Goal: Transaction & Acquisition: Book appointment/travel/reservation

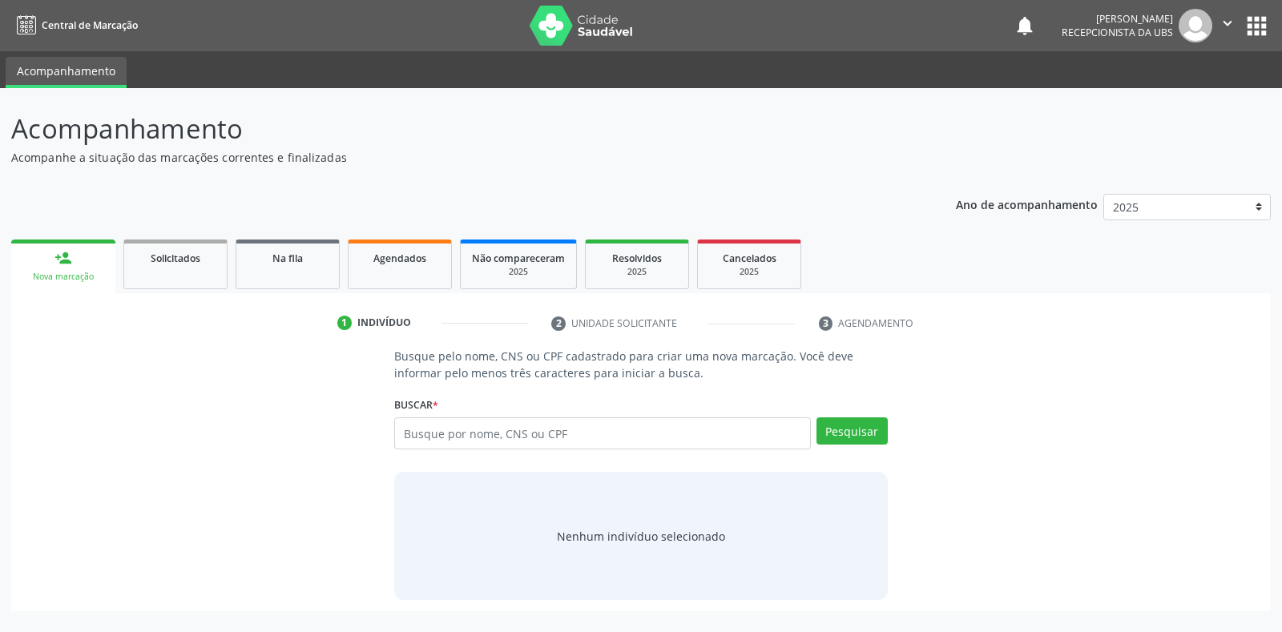
click at [409, 431] on input "text" at bounding box center [602, 434] width 416 height 32
click at [411, 430] on input "text" at bounding box center [602, 434] width 416 height 32
type input "701103304603950"
click at [838, 430] on button "Pesquisar" at bounding box center [852, 431] width 71 height 27
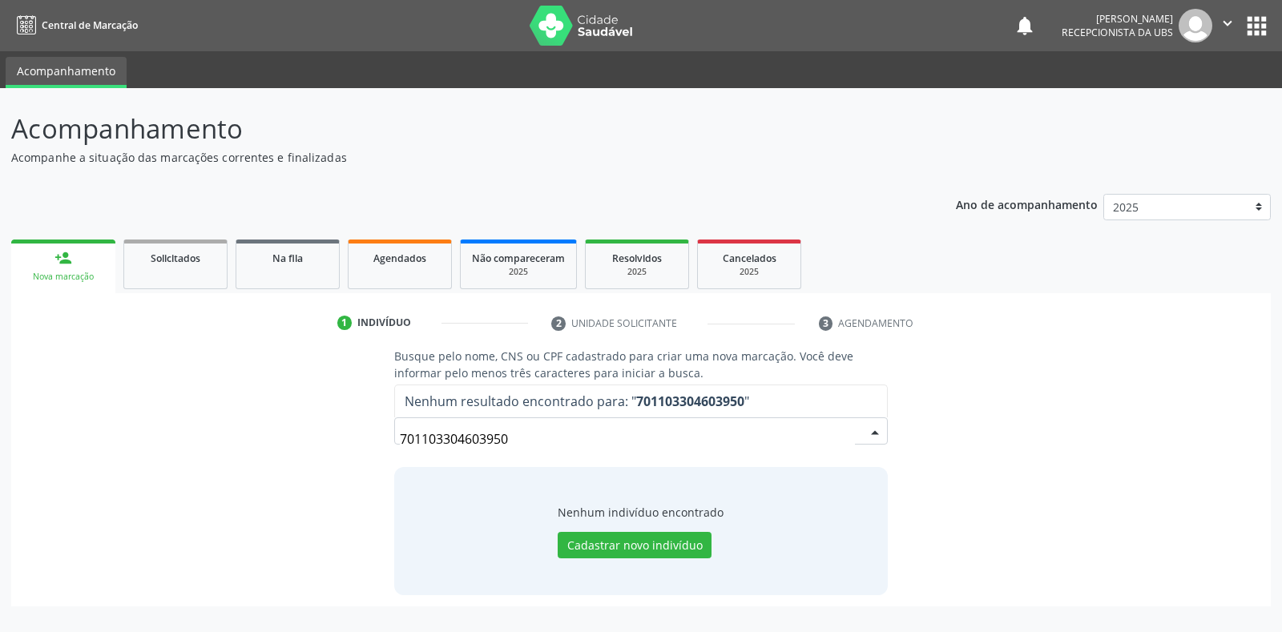
click at [524, 435] on input "701103304603950" at bounding box center [627, 439] width 454 height 32
click at [511, 434] on input "701103304603950" at bounding box center [627, 439] width 454 height 32
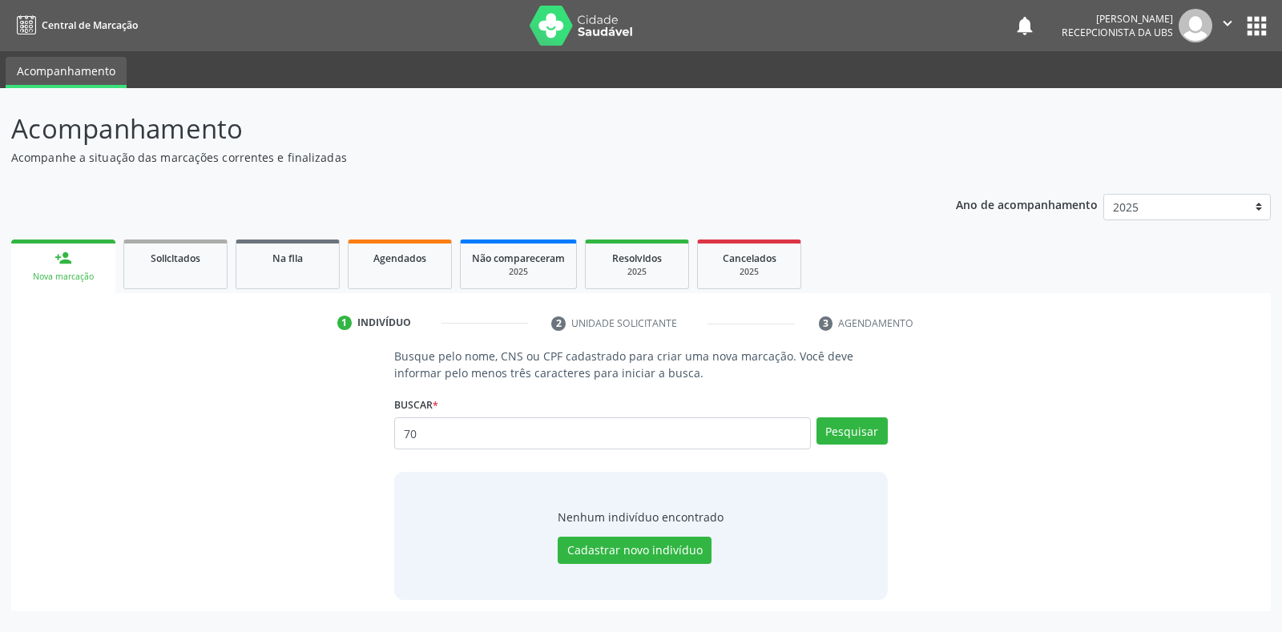
type input "7"
type input "maria aparecida nunes"
click at [869, 437] on button "Pesquisar" at bounding box center [852, 431] width 71 height 27
drag, startPoint x: 854, startPoint y: 435, endPoint x: 890, endPoint y: 451, distance: 39.5
click at [890, 451] on div "Busque pelo nome, CNS ou CPF cadastrado para criar uma nova marcação. Você deve…" at bounding box center [640, 474] width 515 height 252
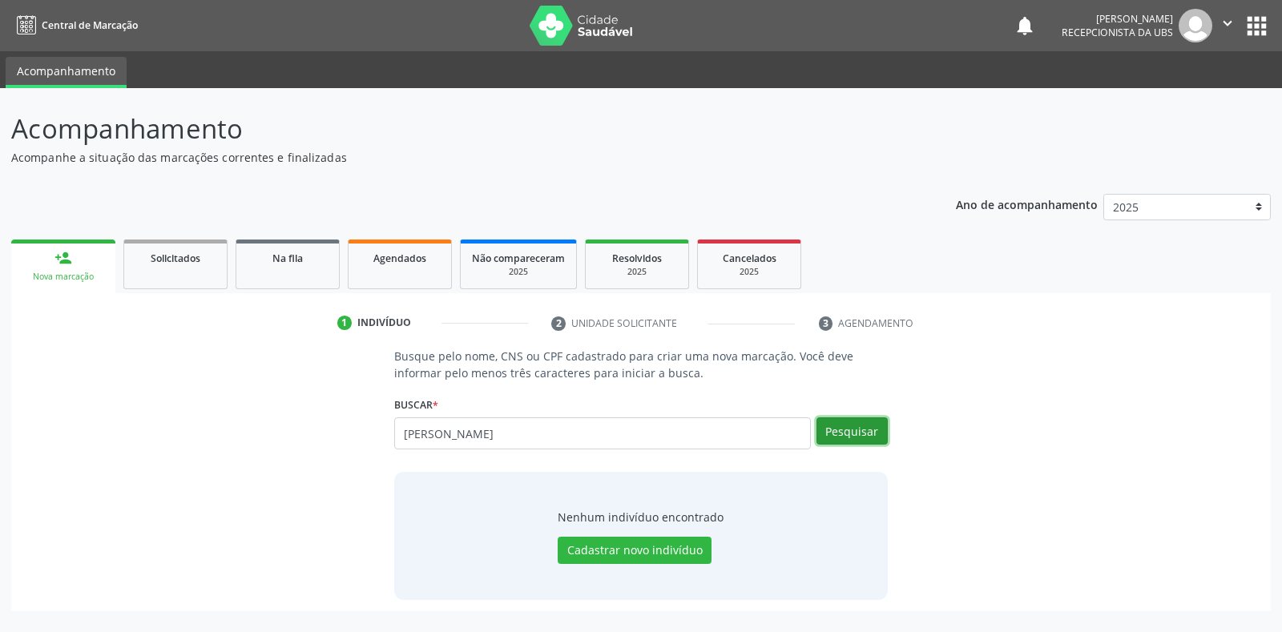
click at [832, 434] on button "Pesquisar" at bounding box center [852, 431] width 71 height 27
click at [393, 265] on div "Agendados" at bounding box center [400, 257] width 80 height 17
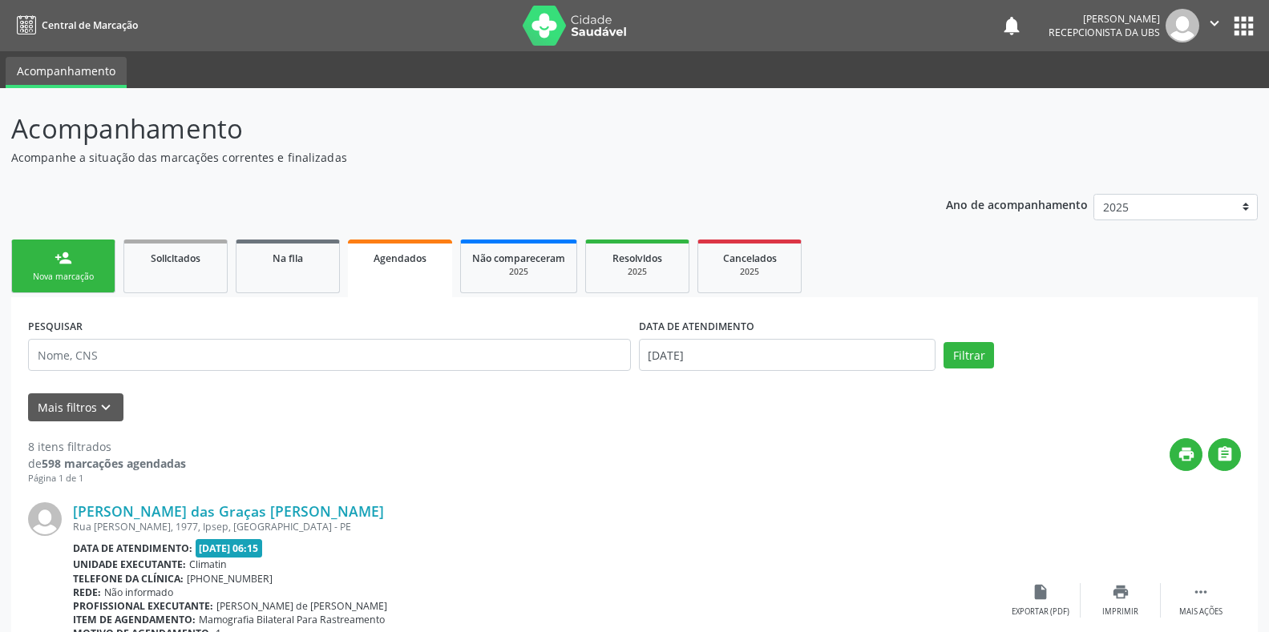
click at [396, 259] on span "Agendados" at bounding box center [399, 259] width 53 height 14
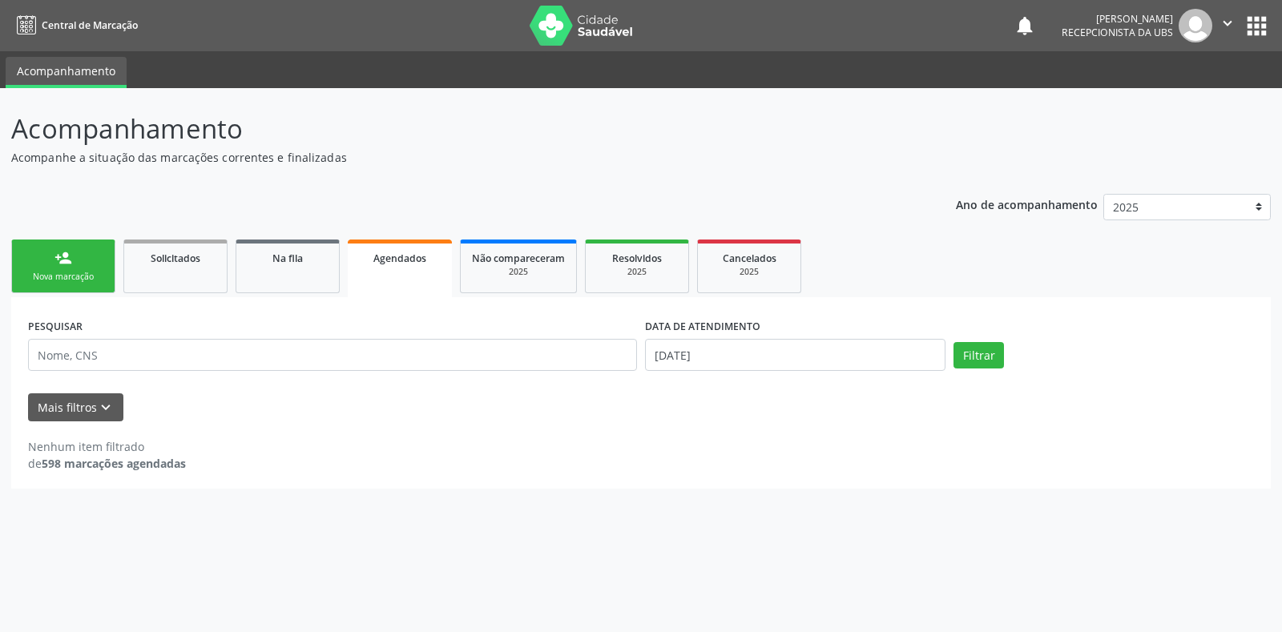
click at [57, 278] on div "Nova marcação" at bounding box center [63, 277] width 80 height 12
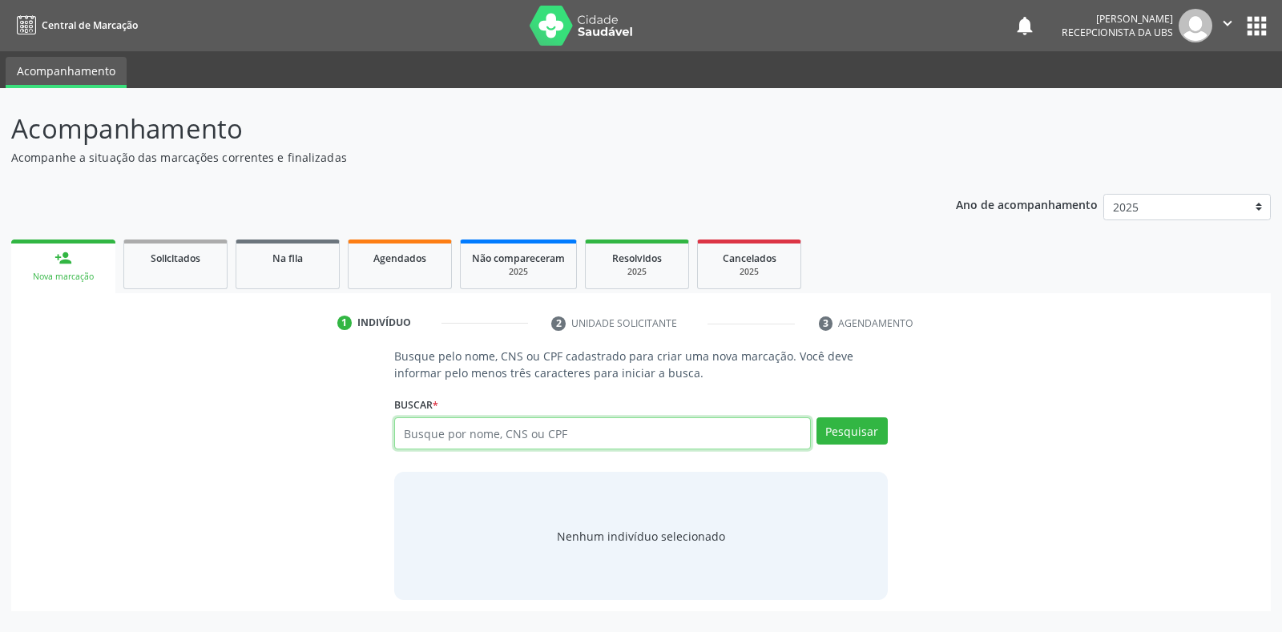
click at [404, 430] on input "text" at bounding box center [602, 434] width 416 height 32
click at [851, 430] on button "Pesquisar" at bounding box center [852, 431] width 71 height 27
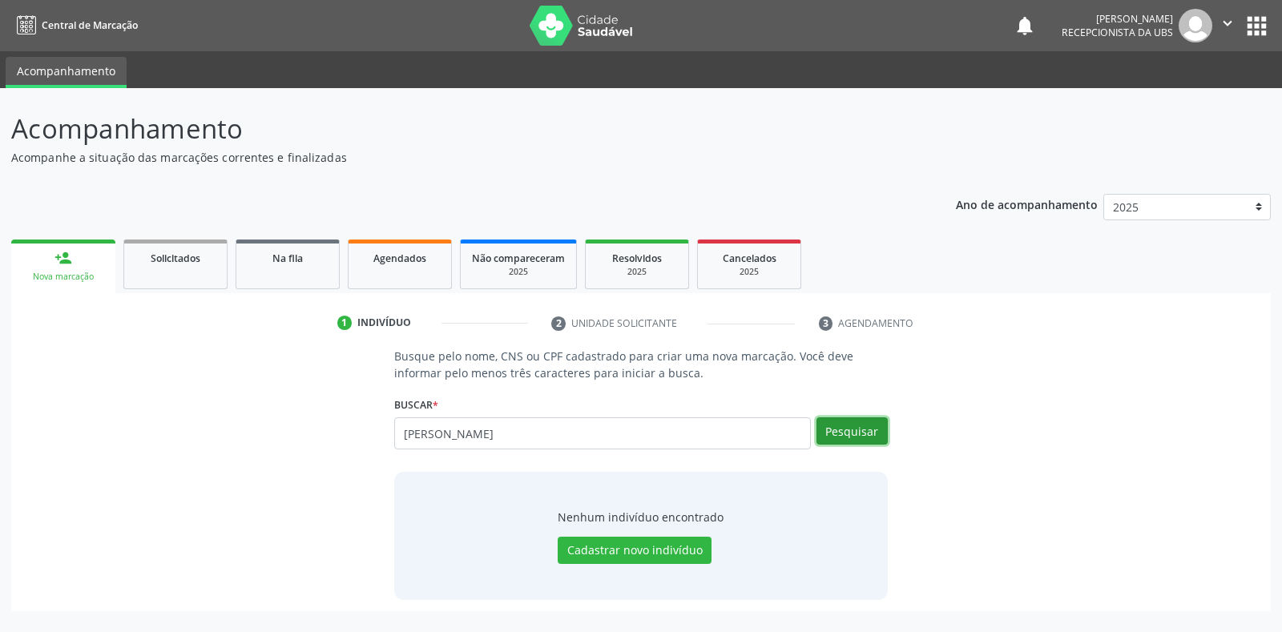
click at [838, 434] on button "Pesquisar" at bounding box center [852, 431] width 71 height 27
click at [548, 432] on input "MARIA APARECIDA NUNES" at bounding box center [602, 434] width 416 height 32
type input "M"
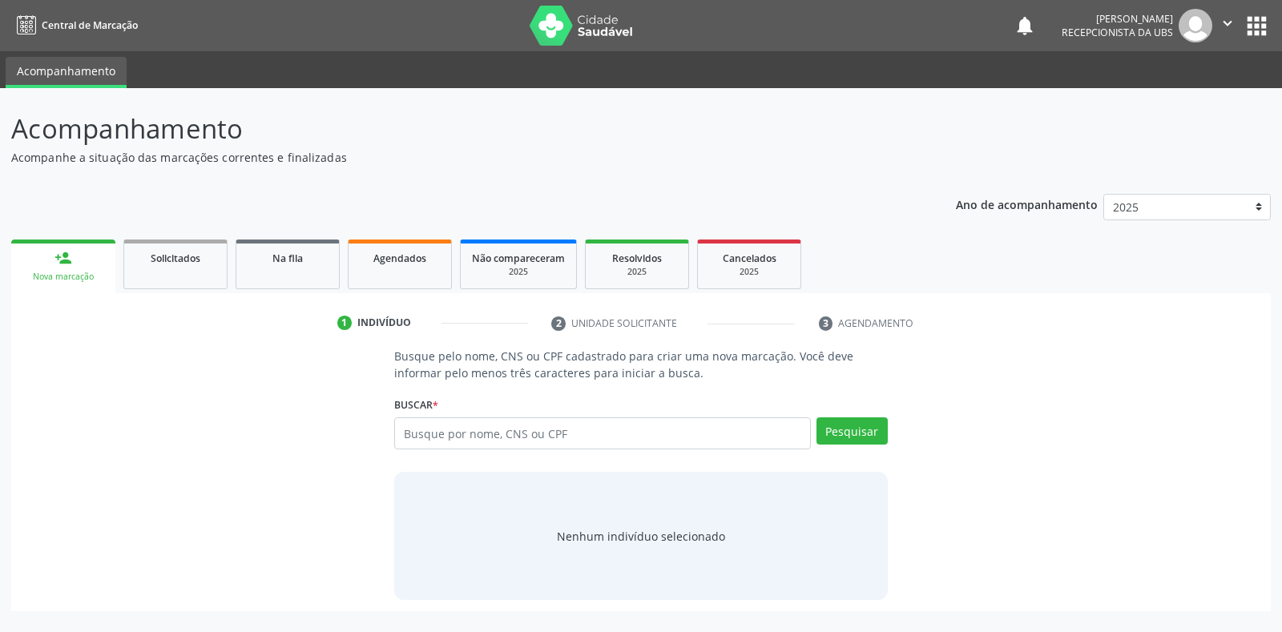
click at [409, 434] on input "text" at bounding box center [602, 434] width 416 height 32
type input "704300594884297"
click at [865, 421] on button "Pesquisar" at bounding box center [852, 431] width 71 height 27
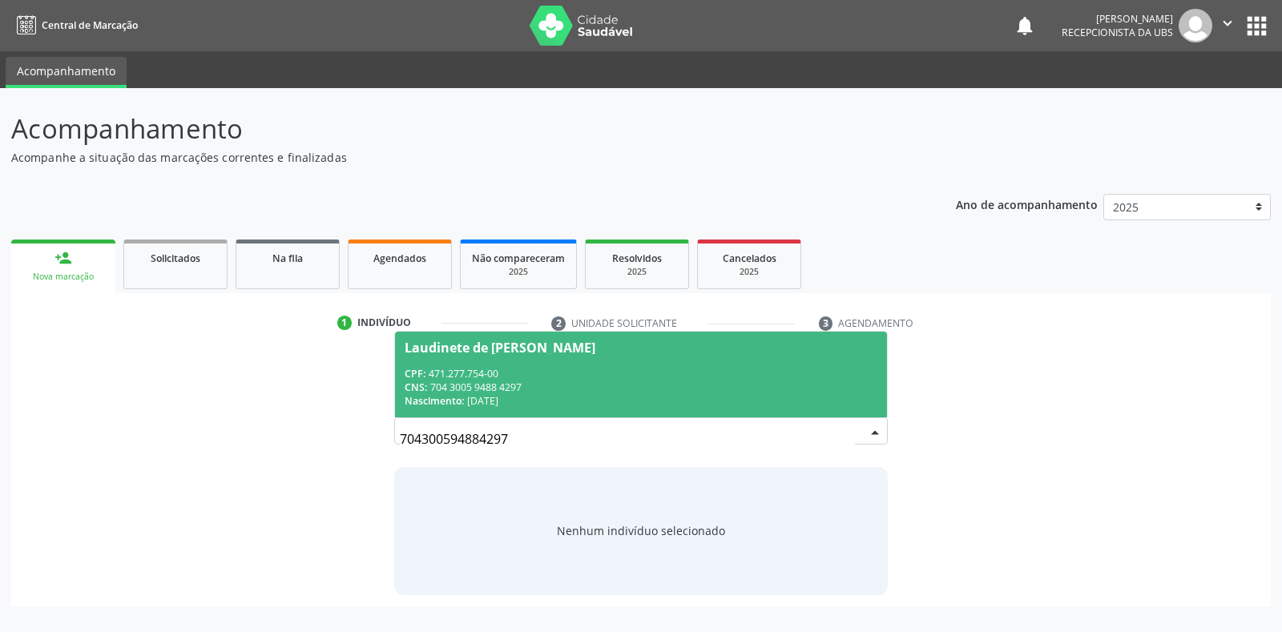
click at [476, 345] on div "Laudinete de [PERSON_NAME]" at bounding box center [500, 347] width 191 height 13
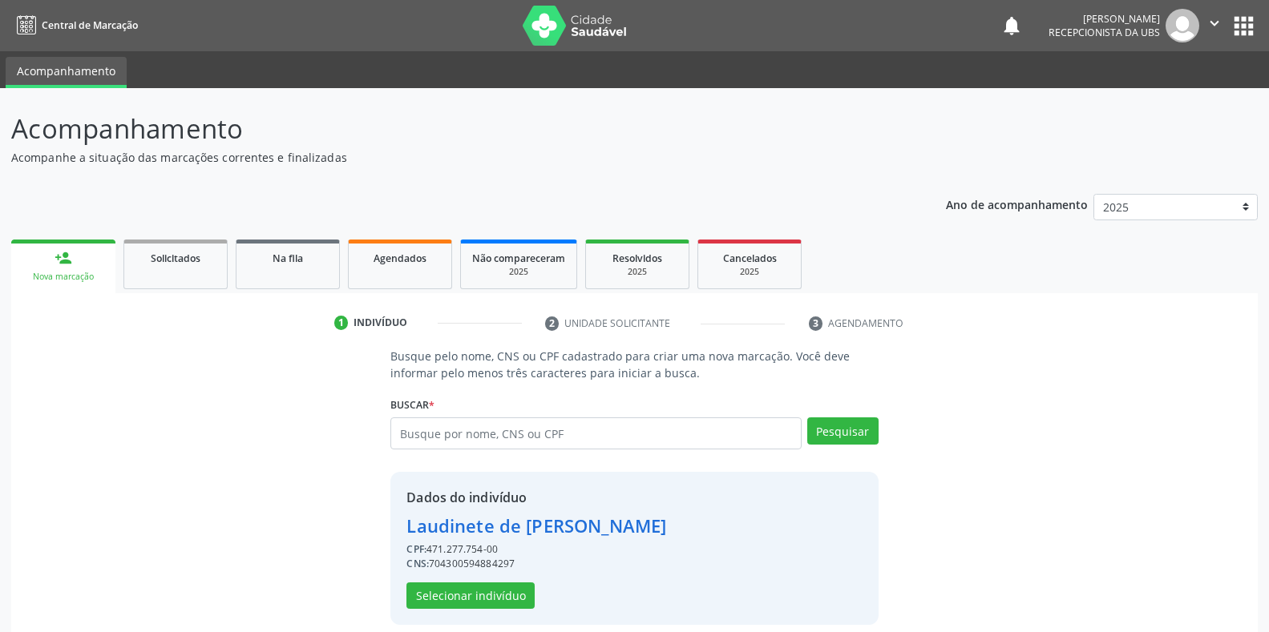
scroll to position [15, 0]
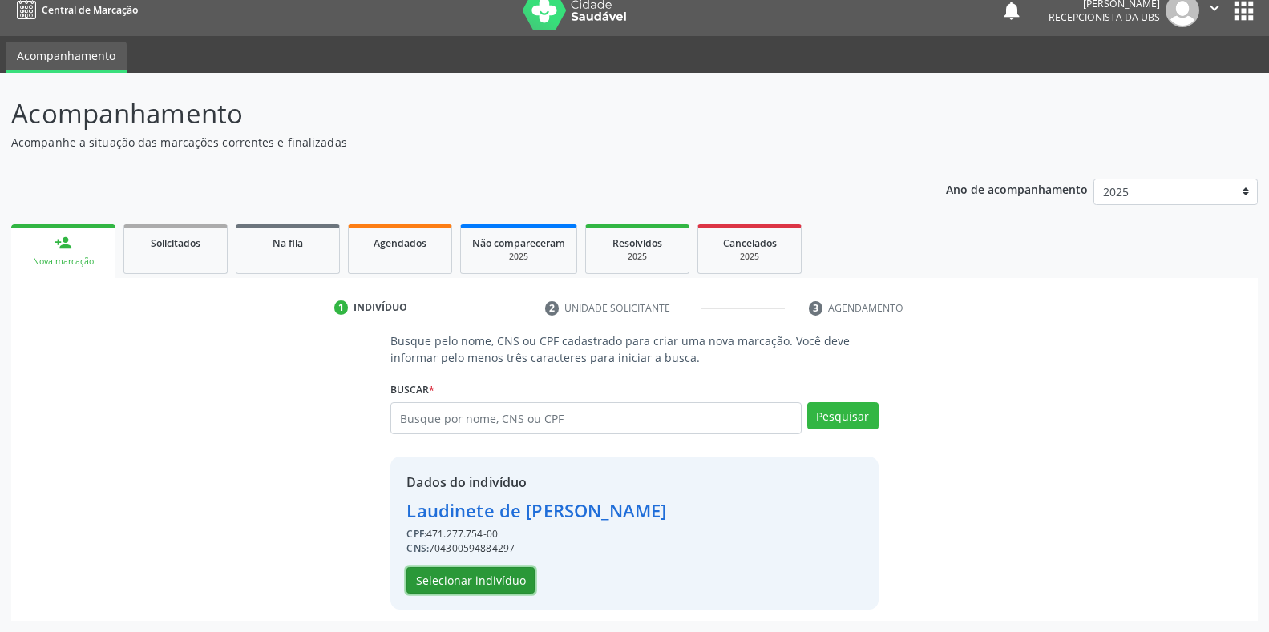
click at [426, 579] on button "Selecionar indivíduo" at bounding box center [470, 580] width 128 height 27
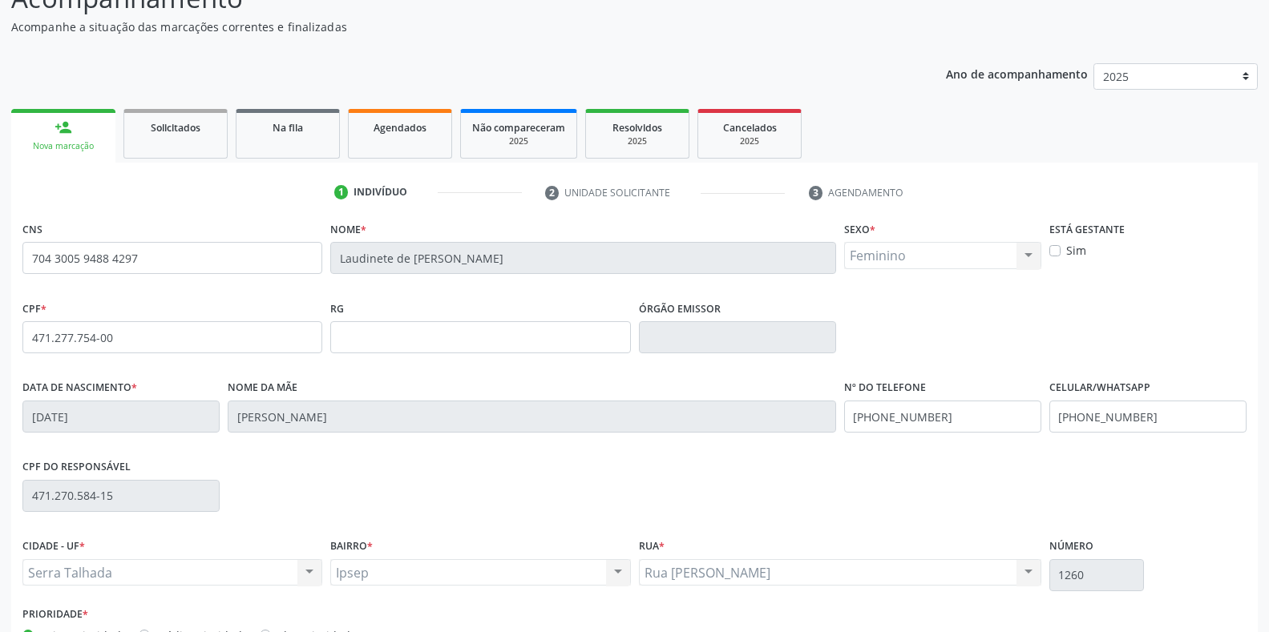
scroll to position [236, 0]
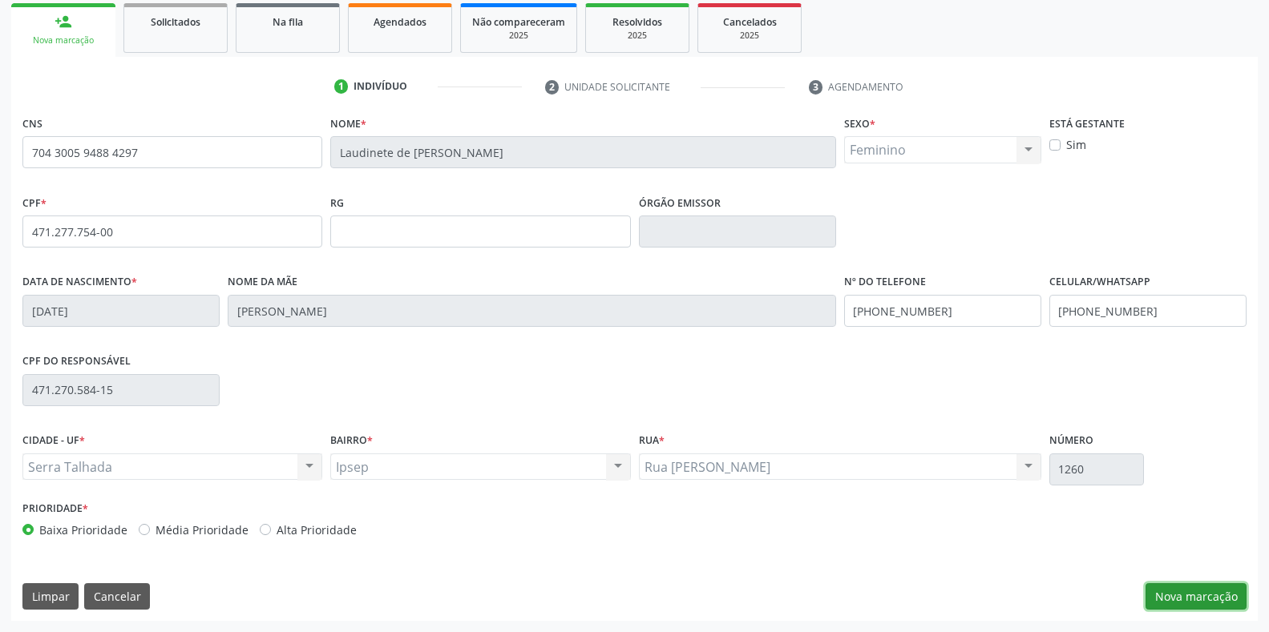
click at [1189, 594] on button "Nova marcação" at bounding box center [1195, 596] width 101 height 27
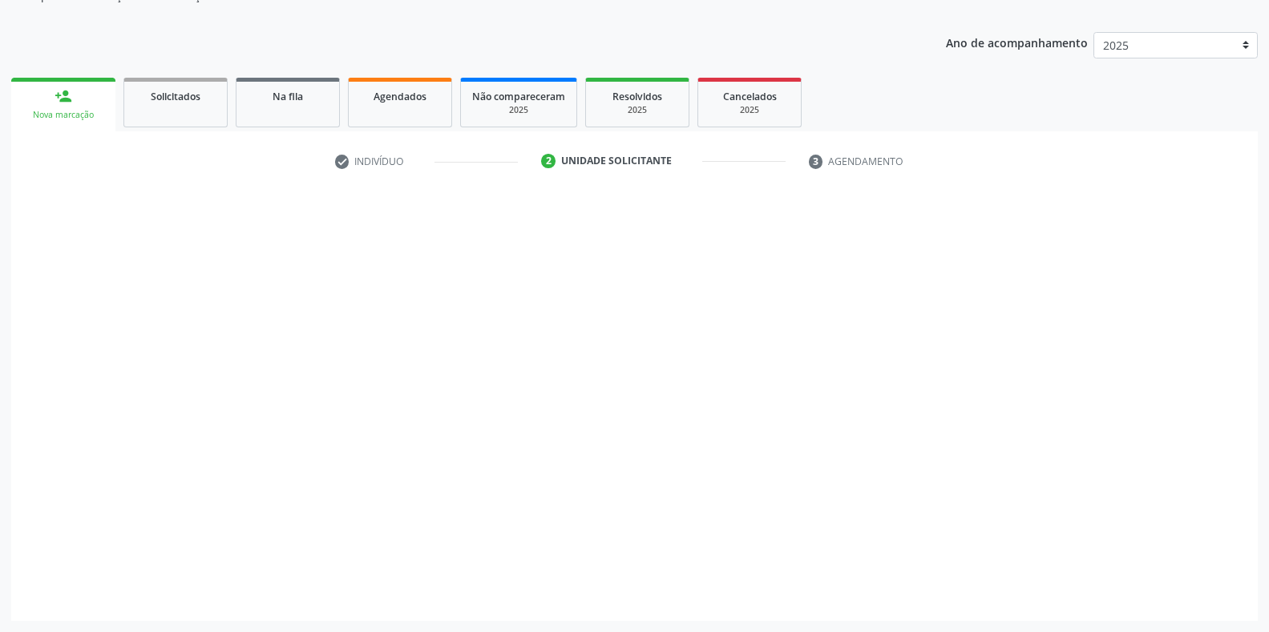
scroll to position [162, 0]
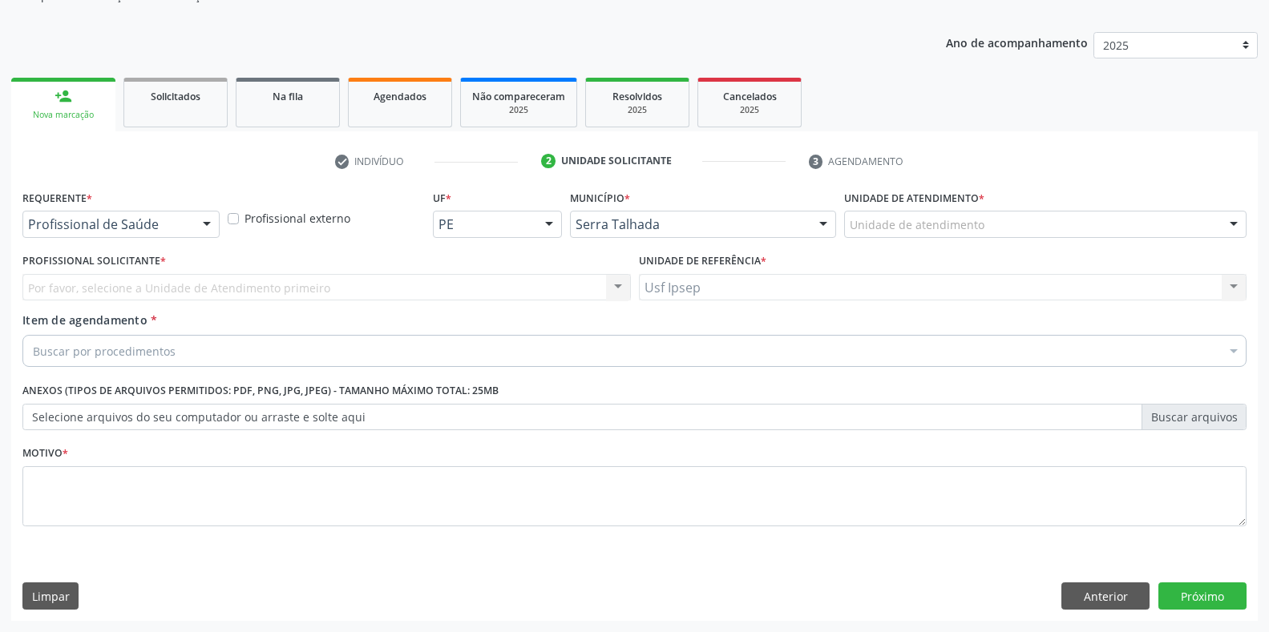
click at [203, 227] on div at bounding box center [207, 225] width 24 height 27
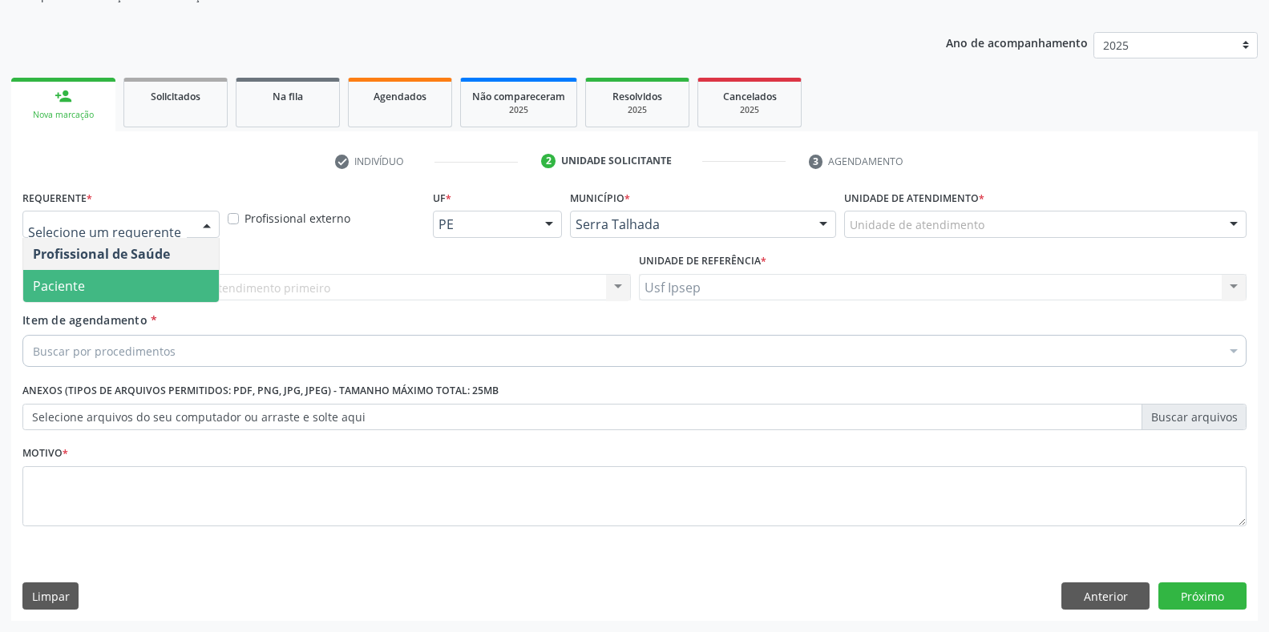
click at [100, 294] on span "Paciente" at bounding box center [121, 286] width 196 height 32
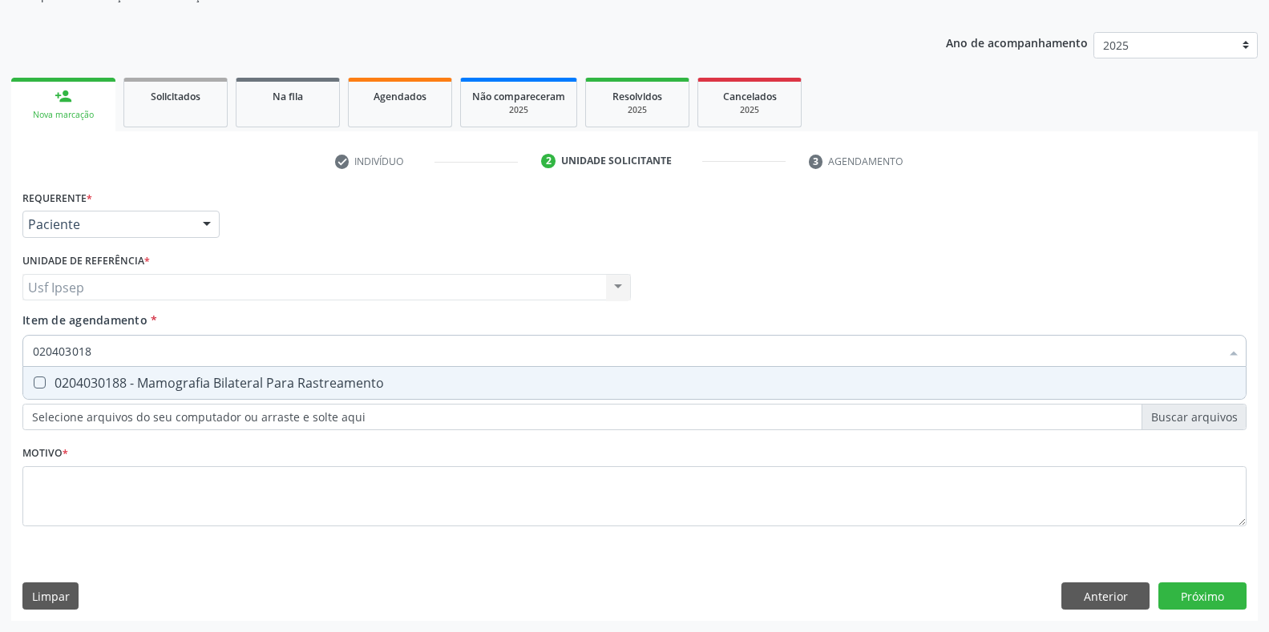
type input "0204030188"
click at [48, 377] on div "0204030188 - Mamografia Bilateral Para Rastreamento" at bounding box center [634, 383] width 1203 height 13
checkbox Rastreamento "true"
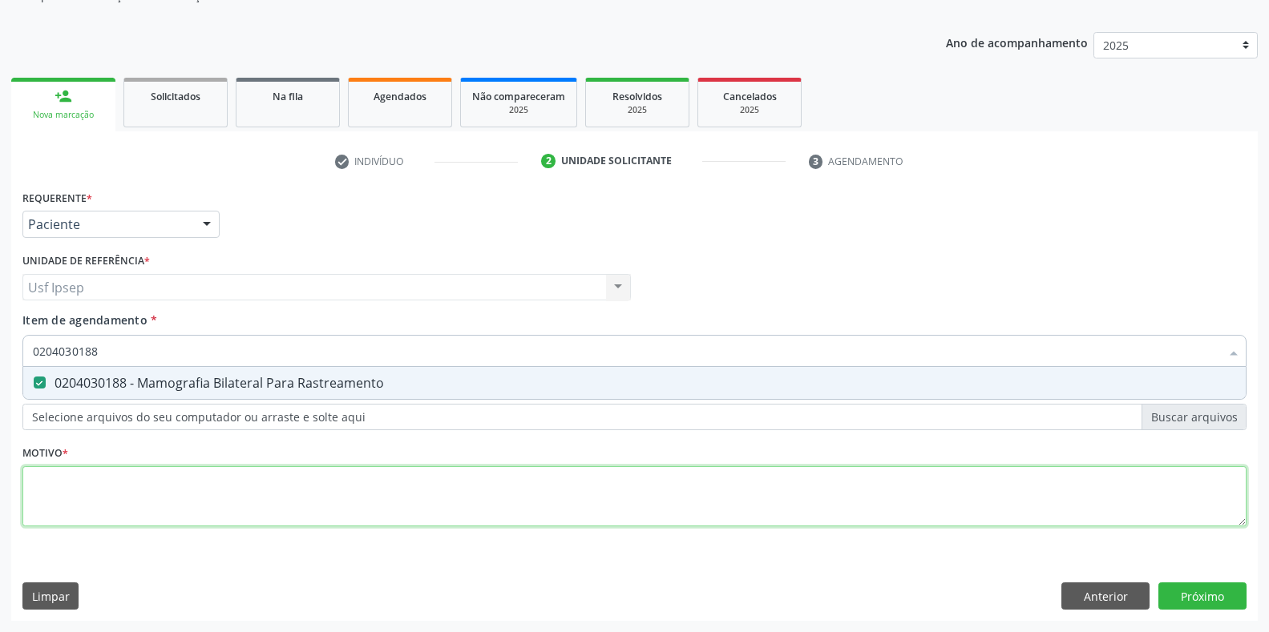
click at [44, 505] on div "Requerente * Paciente Profissional de Saúde Paciente Nenhum resultado encontrad…" at bounding box center [634, 367] width 1224 height 363
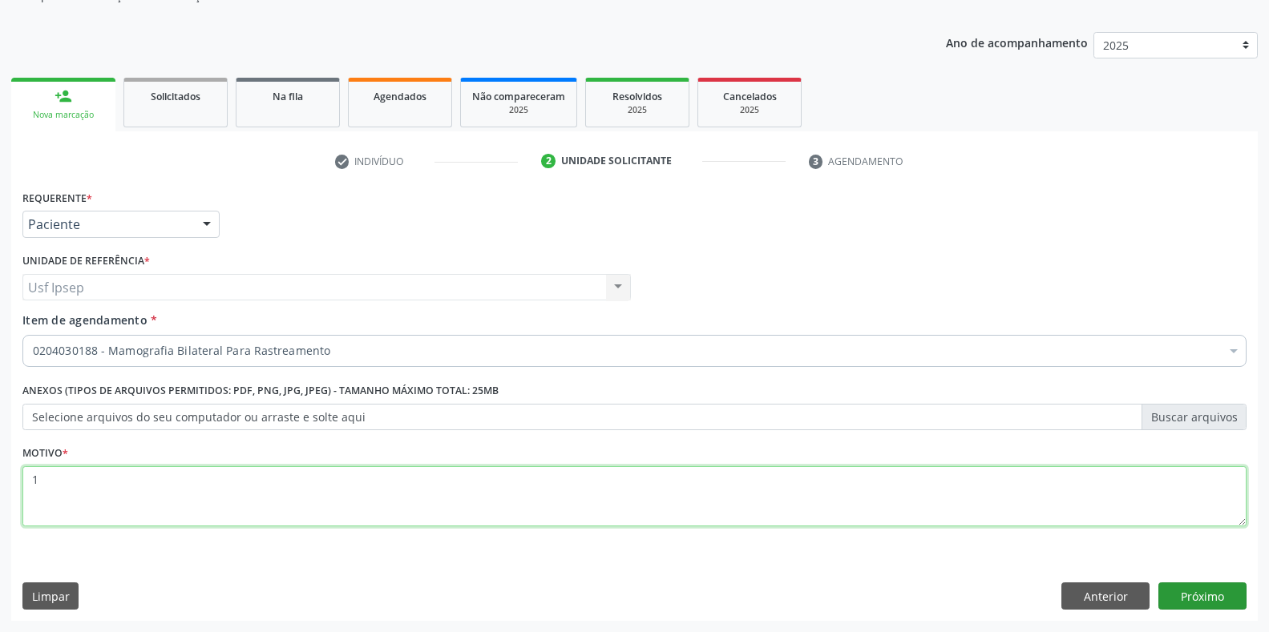
type textarea "1"
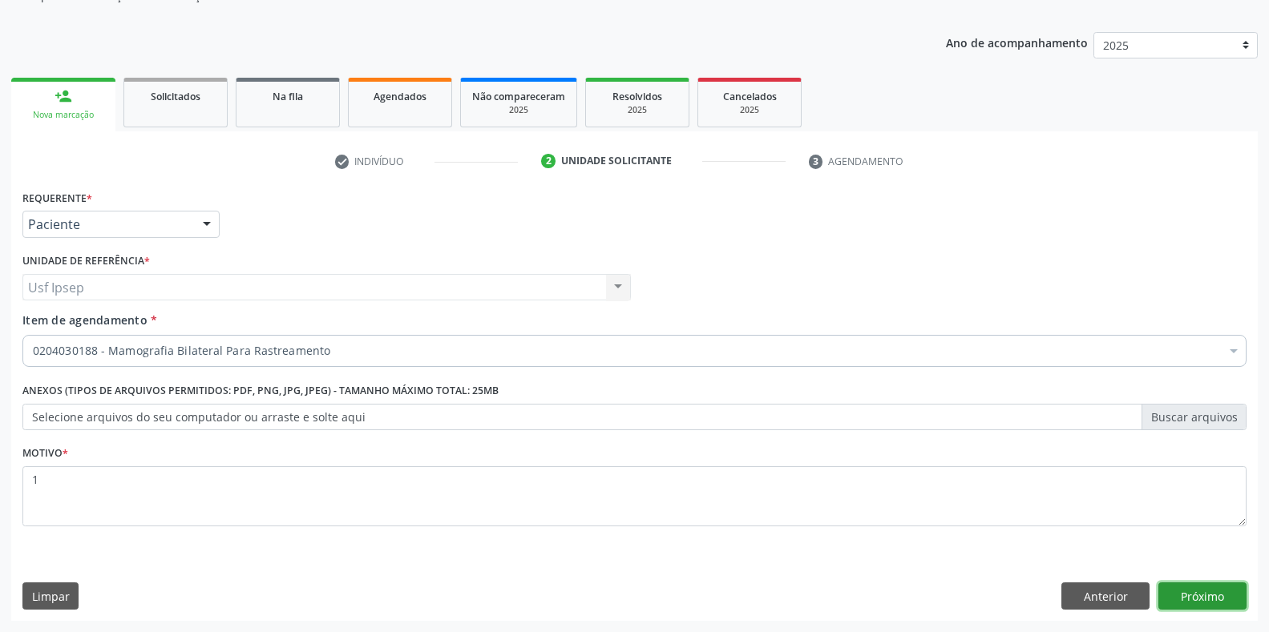
click at [1180, 594] on button "Próximo" at bounding box center [1202, 596] width 88 height 27
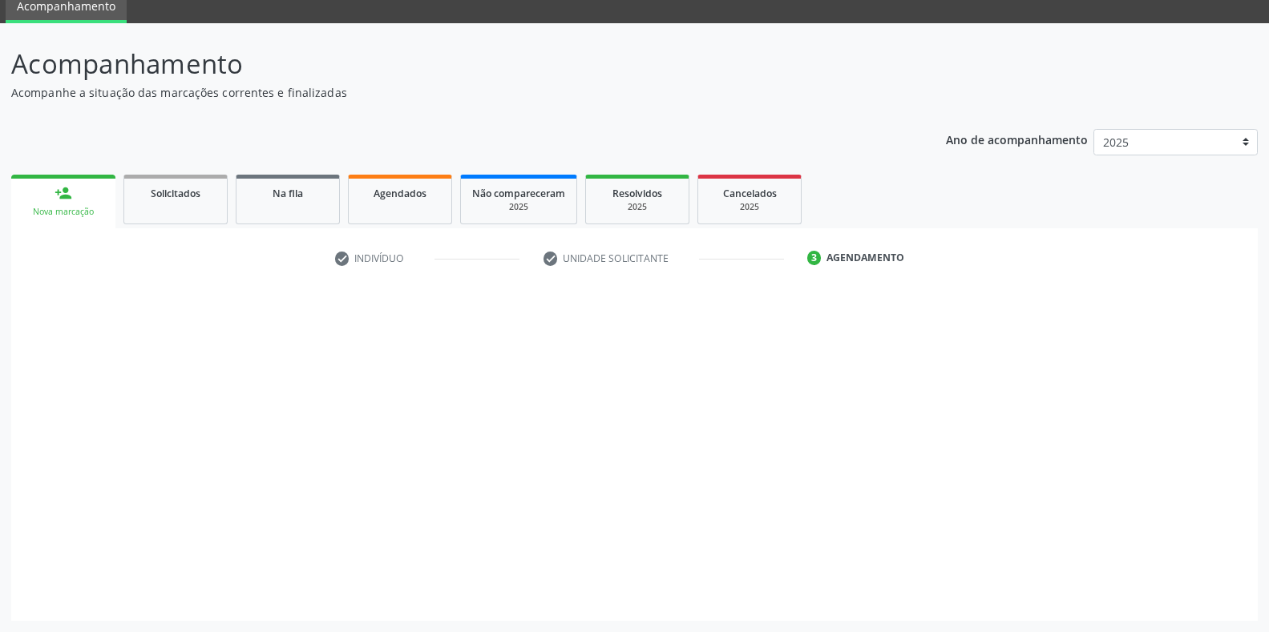
scroll to position [65, 0]
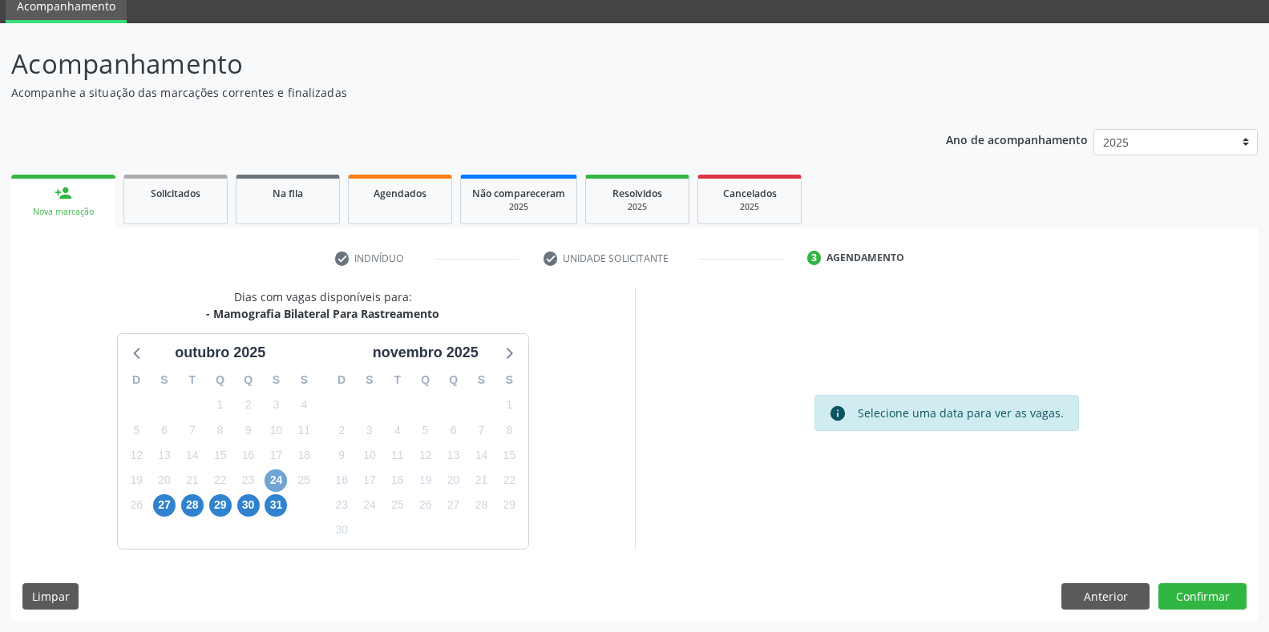
click at [275, 482] on span "24" at bounding box center [275, 481] width 22 height 22
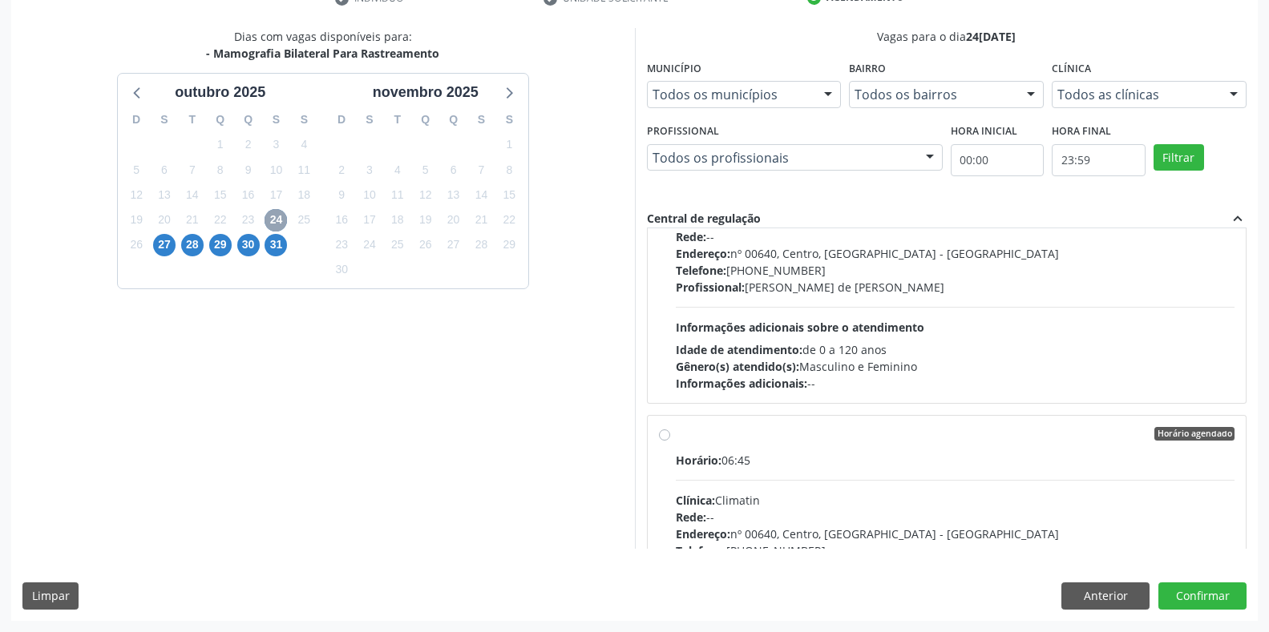
scroll to position [1068, 0]
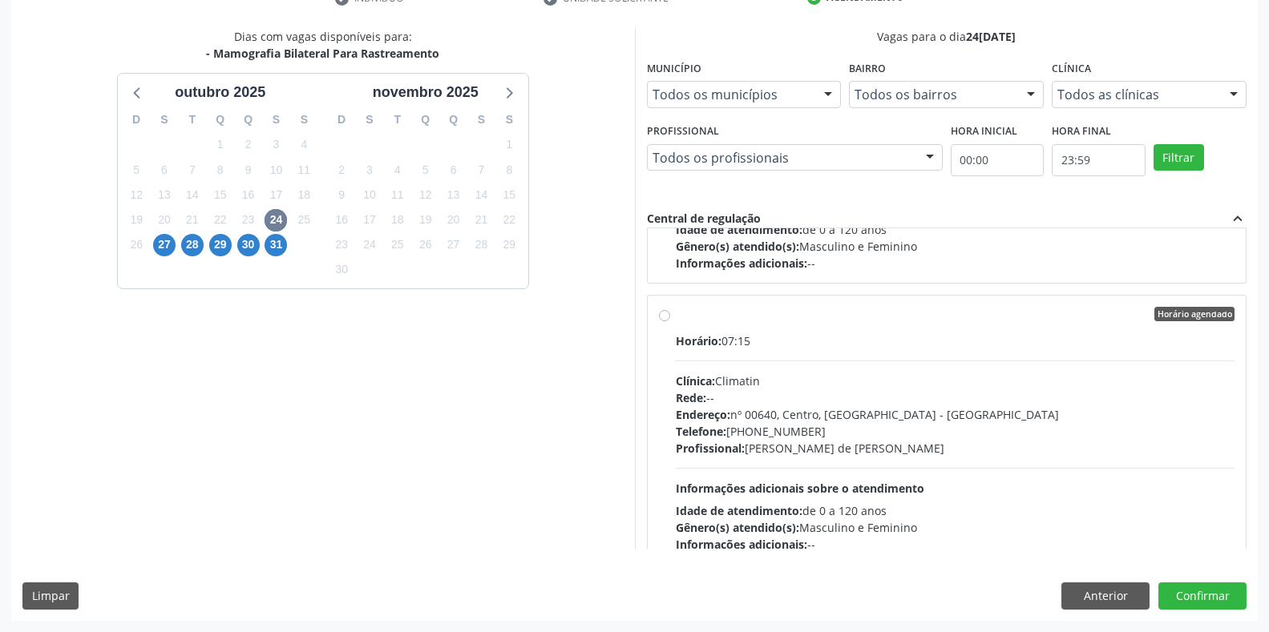
click at [664, 321] on div "Horário agendado Horário: 07:15 Clínica: Climatin Rede: -- Endereço: nº 00640, …" at bounding box center [947, 430] width 576 height 246
radio input "true"
click at [386, 517] on div "Dias com vagas disponíveis para: - Mamografia Bilateral Para Rastreamento [DATE…" at bounding box center [323, 288] width 624 height 521
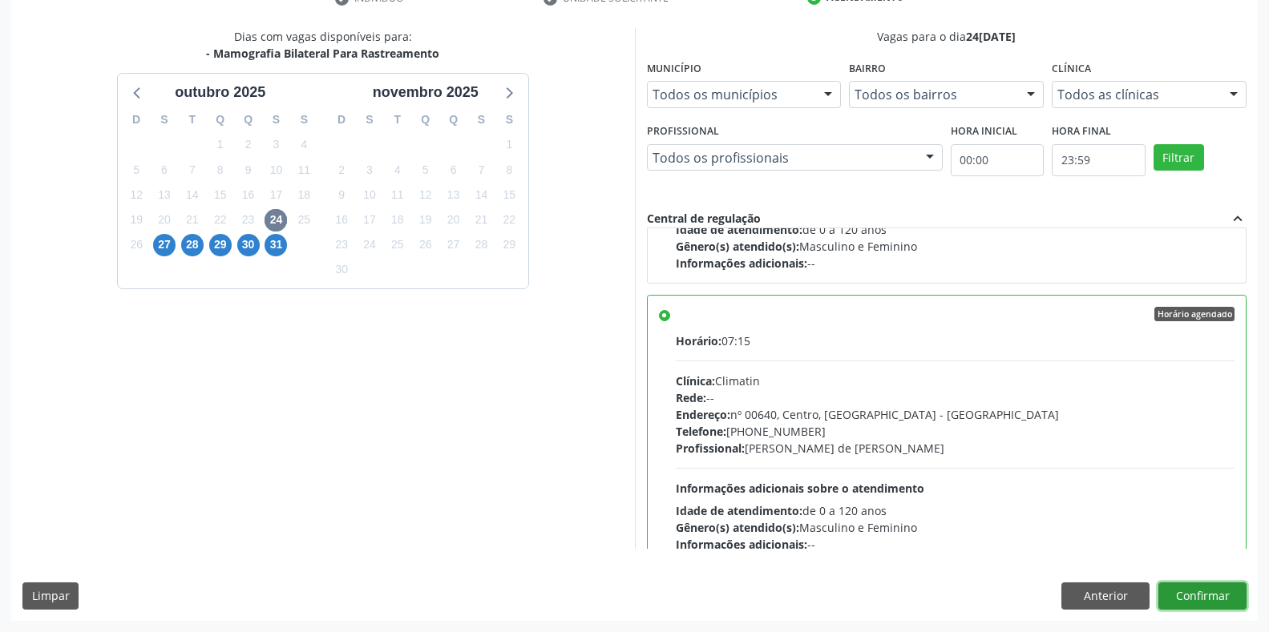
click at [1189, 592] on button "Confirmar" at bounding box center [1202, 596] width 88 height 27
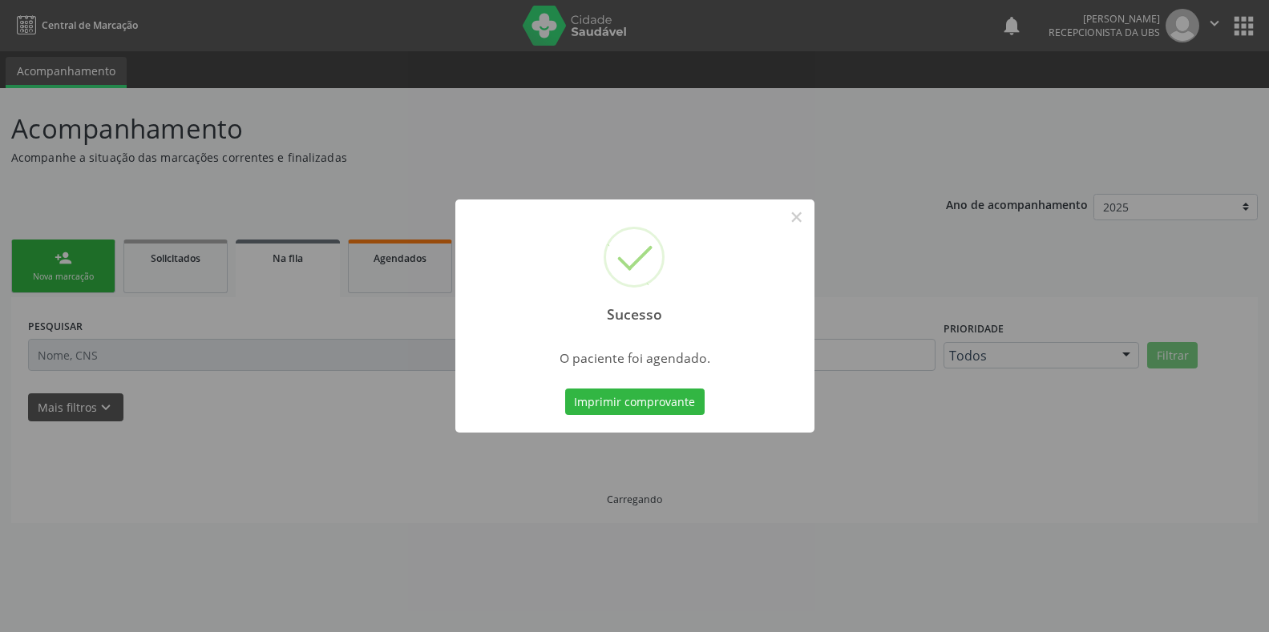
scroll to position [0, 0]
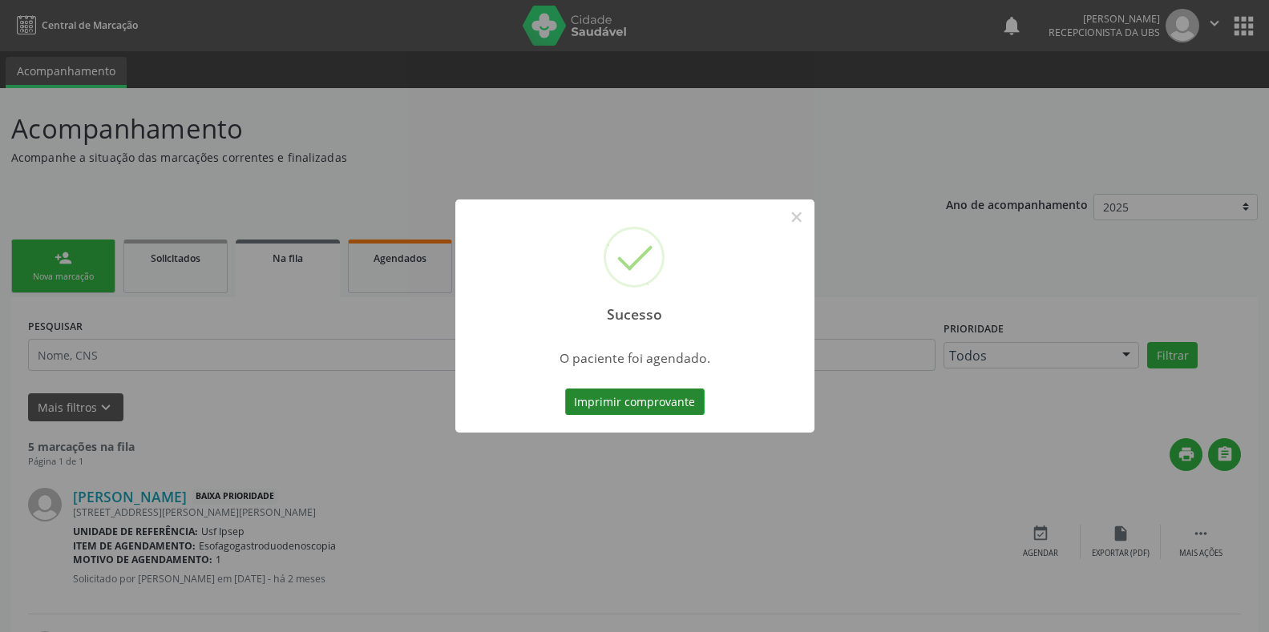
click at [591, 402] on button "Imprimir comprovante" at bounding box center [634, 402] width 139 height 27
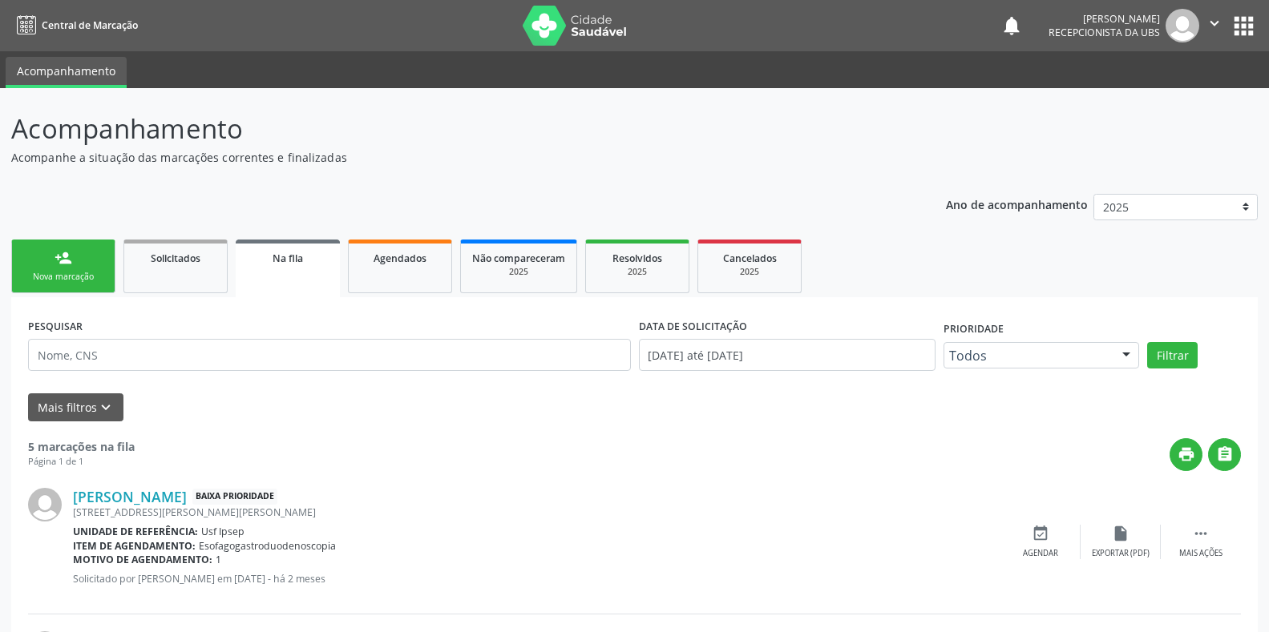
click at [37, 282] on div "Nova marcação" at bounding box center [63, 277] width 80 height 12
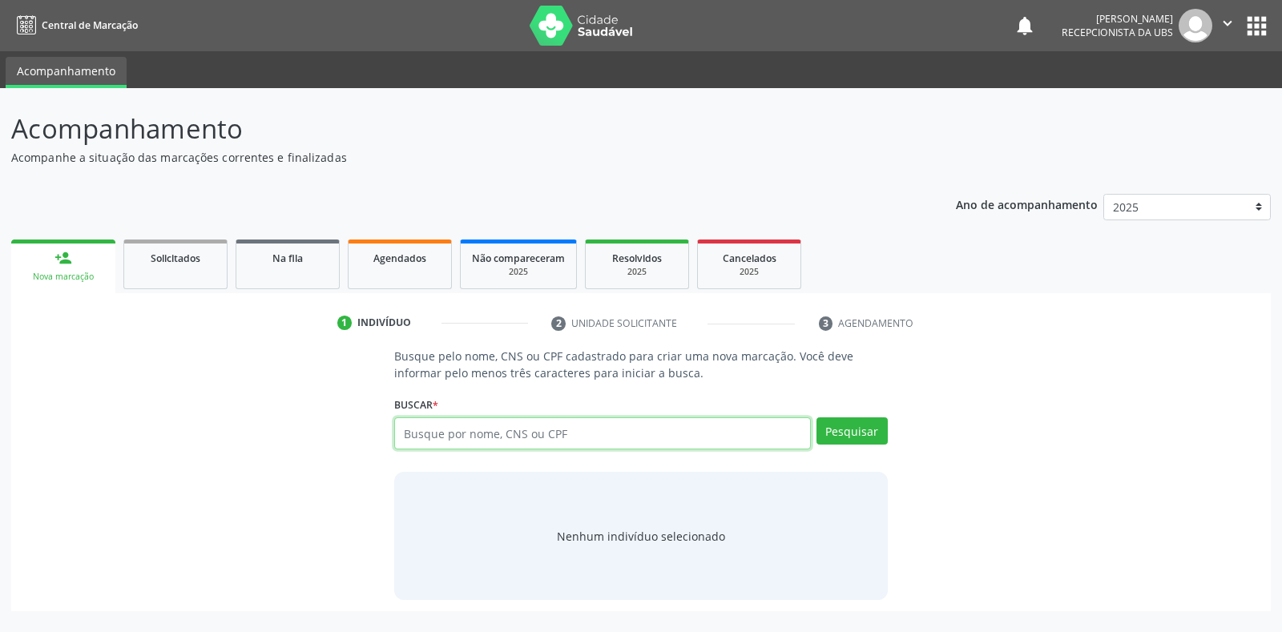
click at [411, 427] on input "text" at bounding box center [602, 434] width 416 height 32
click at [402, 434] on input "text" at bounding box center [602, 434] width 416 height 32
type input "898003731340676"
drag, startPoint x: 402, startPoint y: 434, endPoint x: 996, endPoint y: 380, distance: 597.1
click at [996, 380] on div "Busque pelo nome, CNS ou CPF cadastrado para criar uma nova marcação. Você deve…" at bounding box center [640, 474] width 1237 height 252
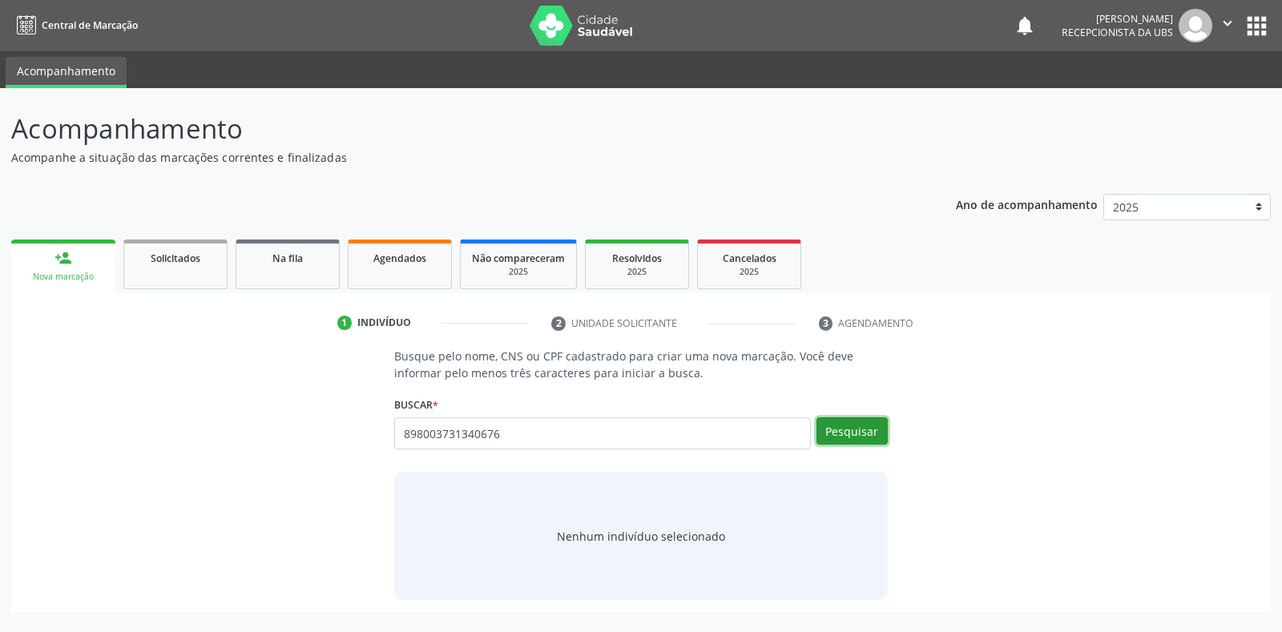
click at [844, 432] on button "Pesquisar" at bounding box center [852, 431] width 71 height 27
type input "898003731340676"
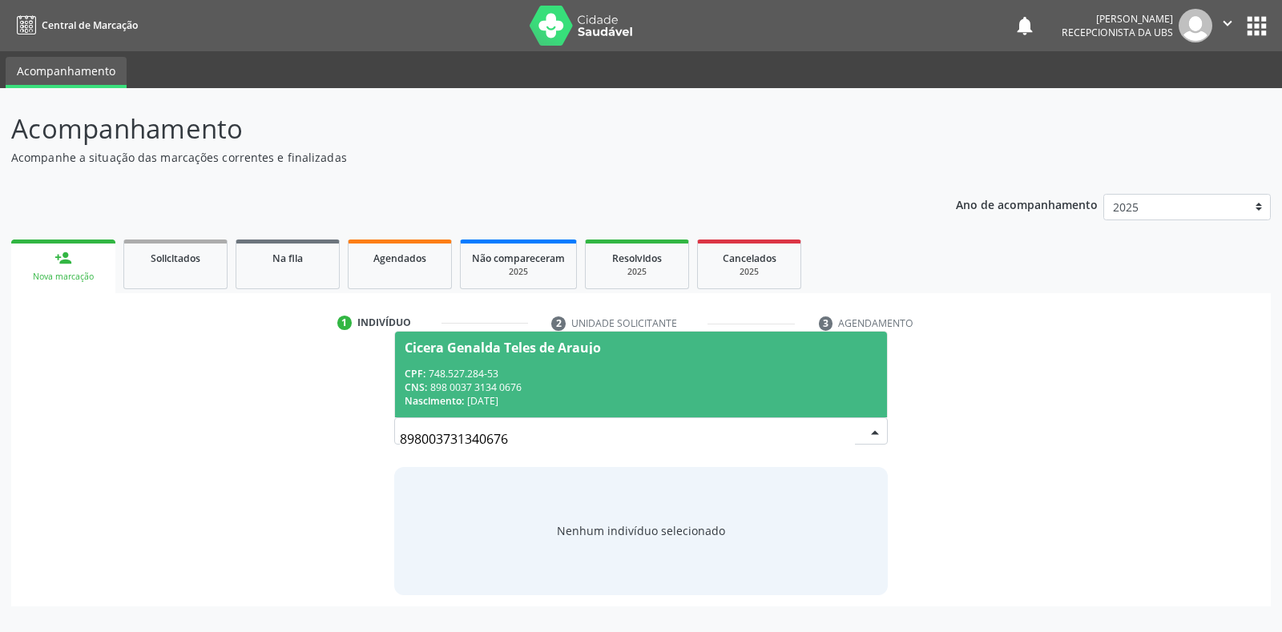
click at [446, 349] on div "Cicera Genalda Teles de Araujo" at bounding box center [503, 347] width 196 height 13
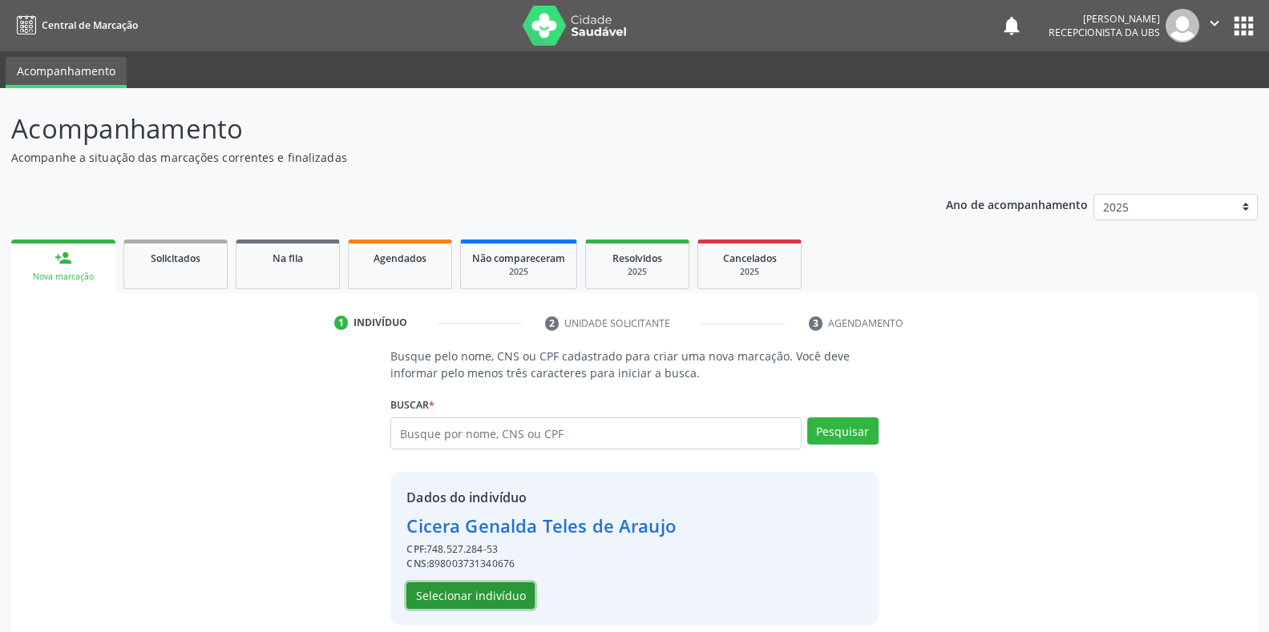
click at [447, 603] on button "Selecionar indivíduo" at bounding box center [470, 596] width 128 height 27
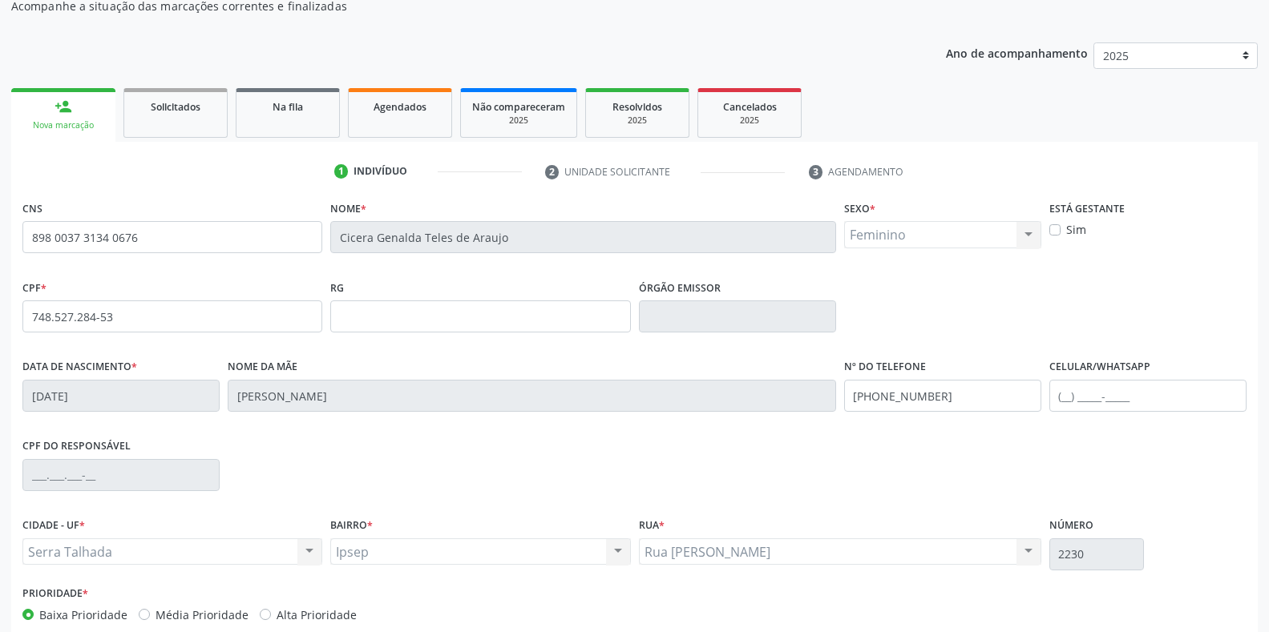
scroll to position [236, 0]
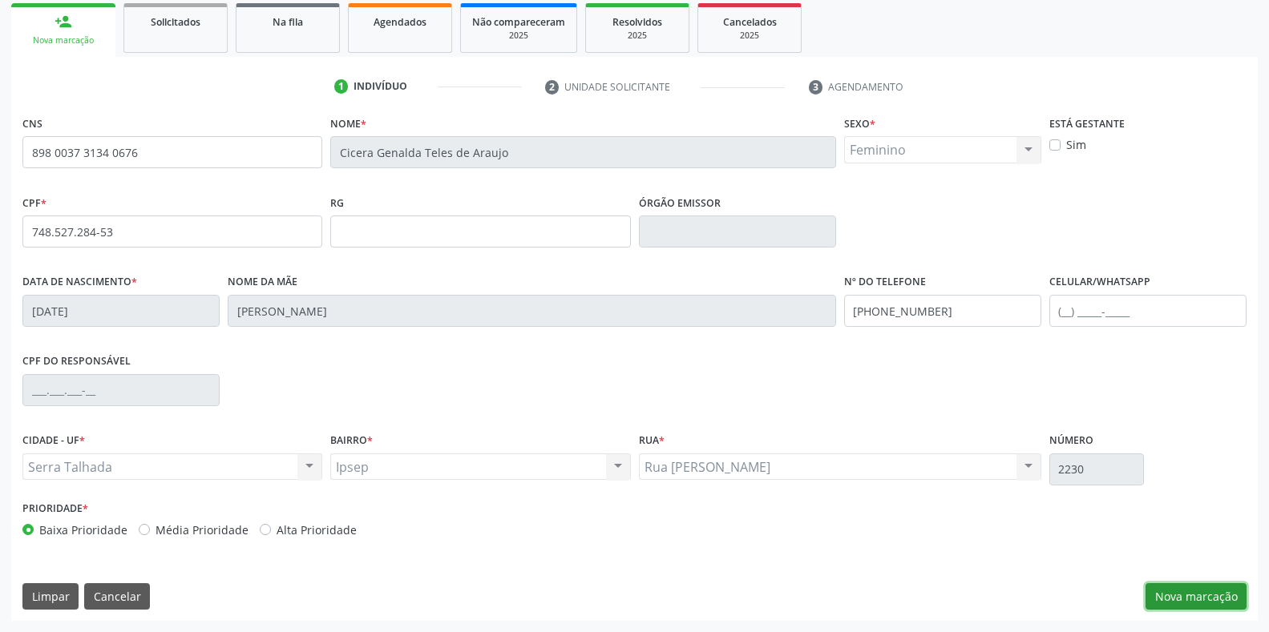
click at [1186, 600] on button "Nova marcação" at bounding box center [1195, 596] width 101 height 27
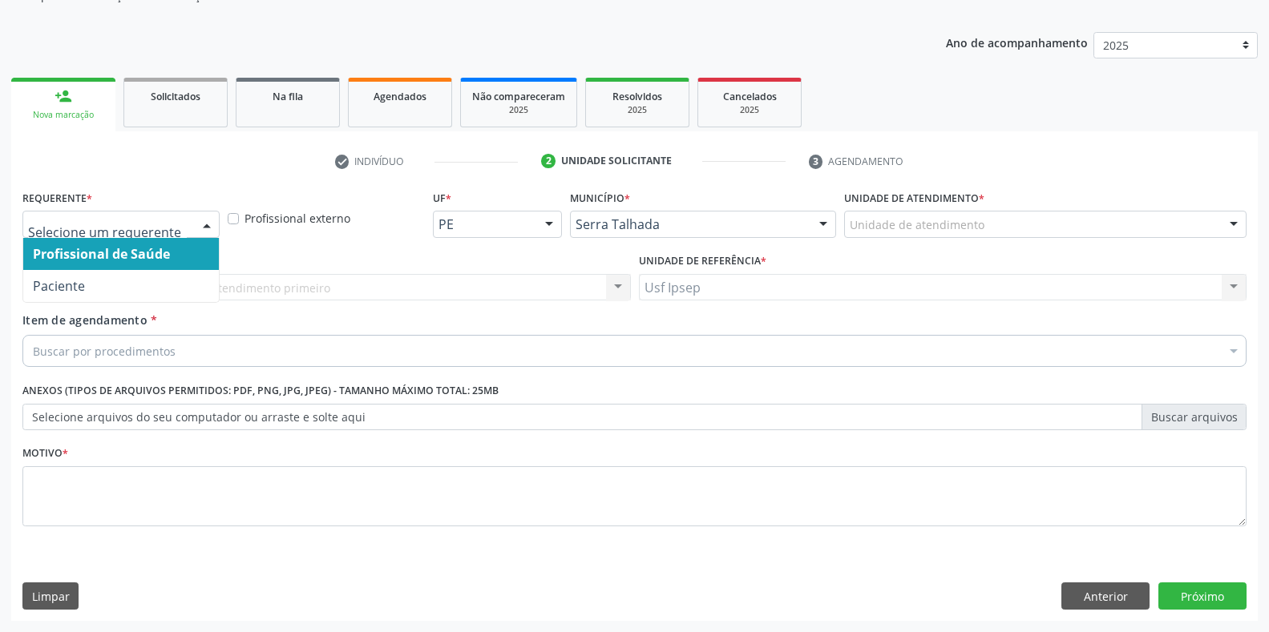
click at [204, 223] on div at bounding box center [207, 225] width 24 height 27
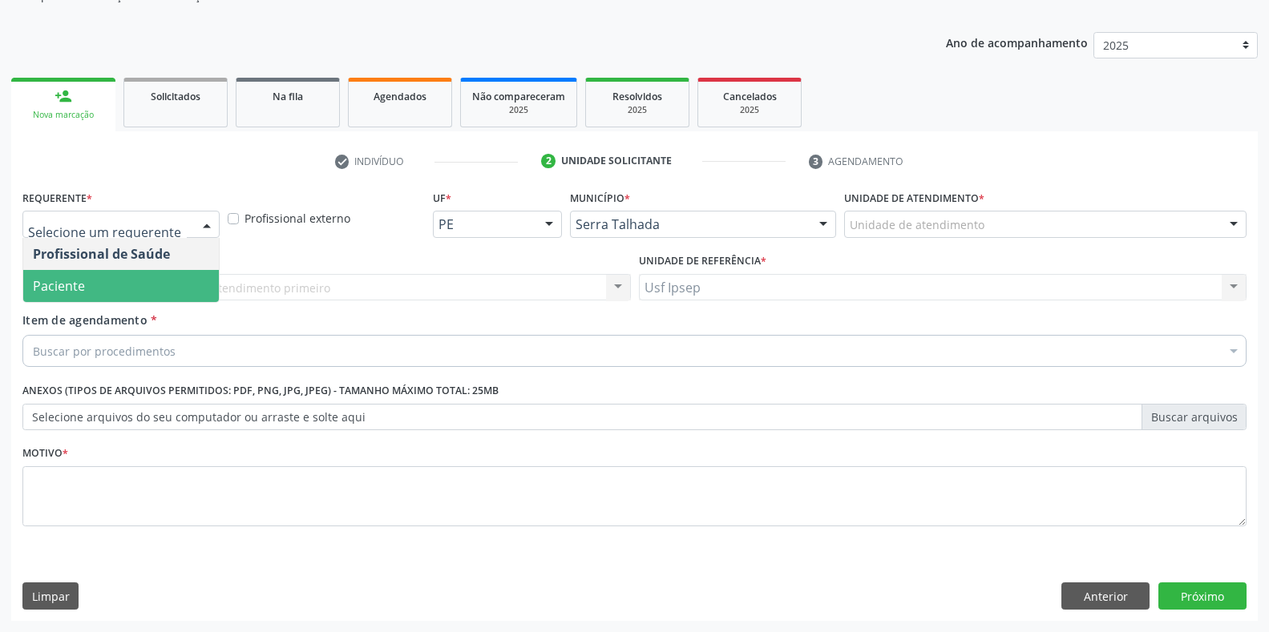
click at [111, 292] on span "Paciente" at bounding box center [121, 286] width 196 height 32
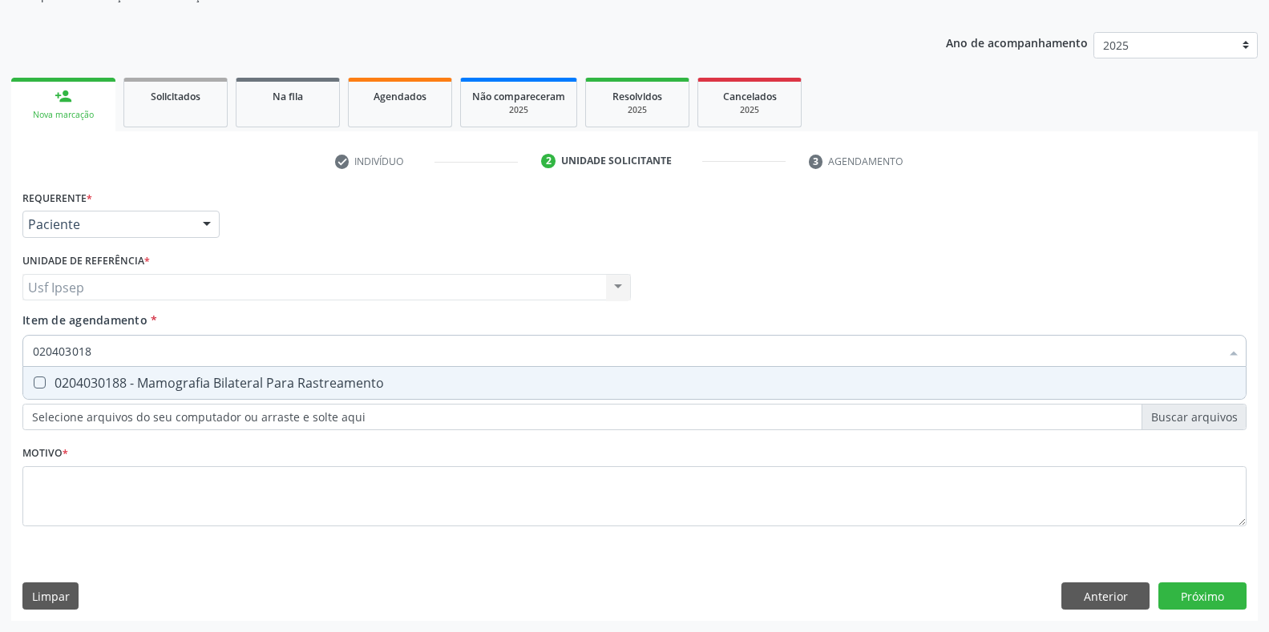
type input "0204030188"
click at [32, 378] on div at bounding box center [29, 383] width 12 height 13
checkbox Rastreamento "true"
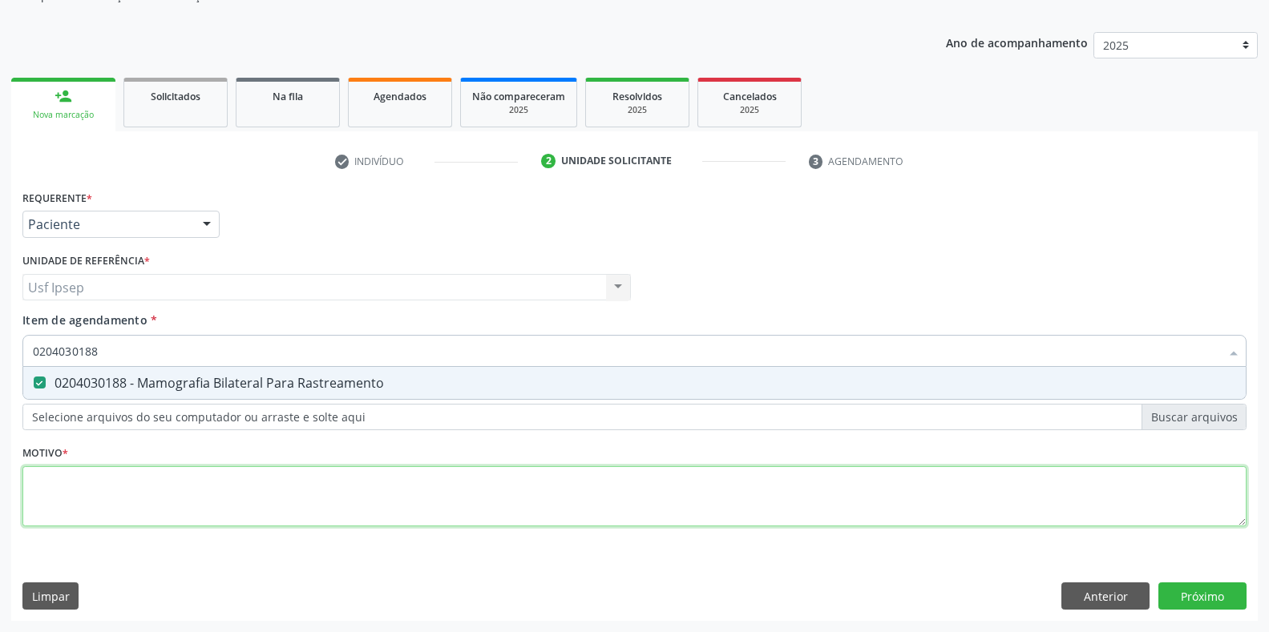
click at [81, 490] on div "Requerente * Paciente Profissional de Saúde Paciente Nenhum resultado encontrad…" at bounding box center [634, 367] width 1224 height 363
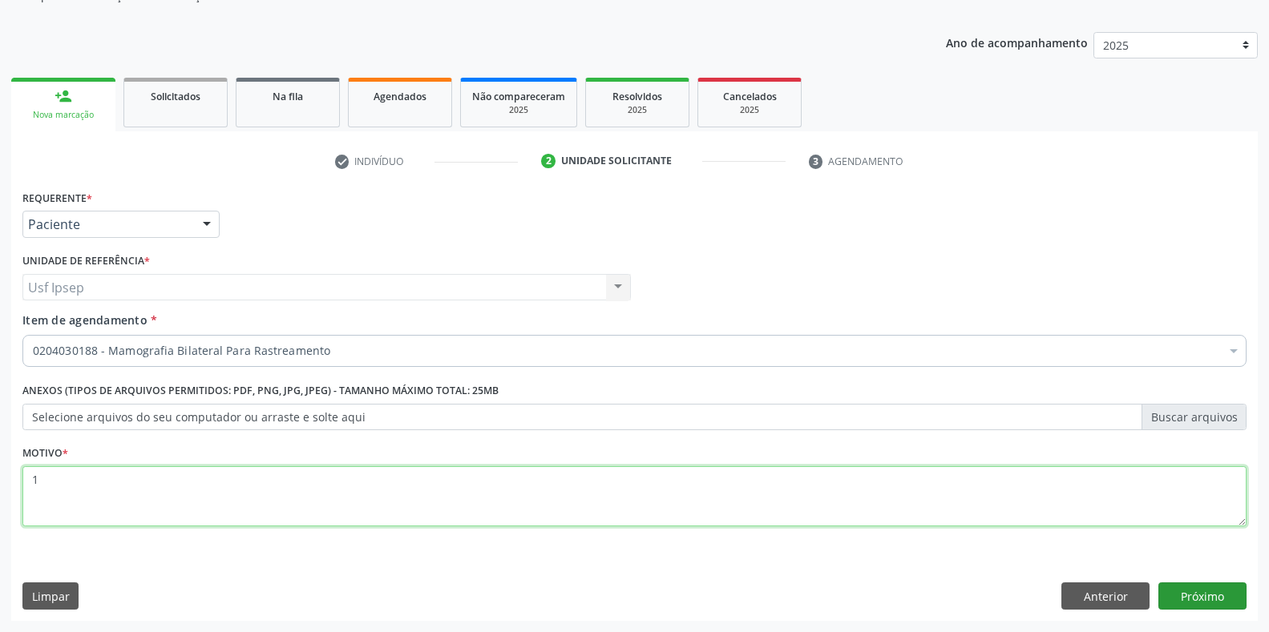
type textarea "1"
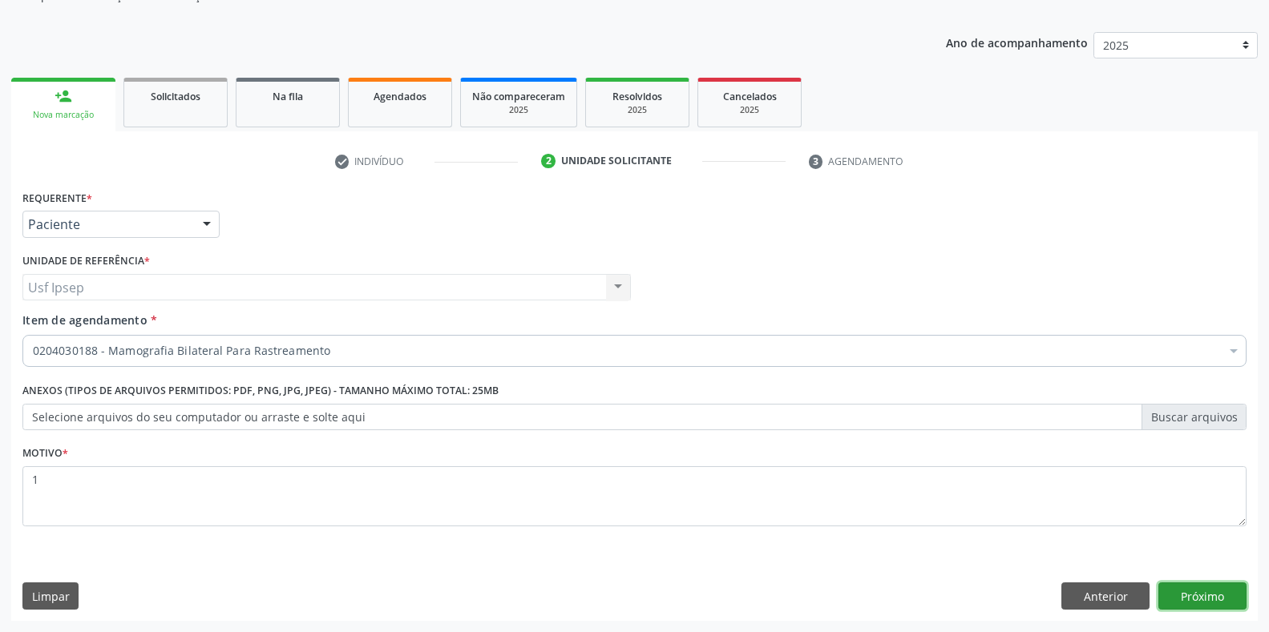
drag, startPoint x: 1184, startPoint y: 598, endPoint x: 1176, endPoint y: 595, distance: 8.4
click at [1176, 595] on button "Próximo" at bounding box center [1202, 596] width 88 height 27
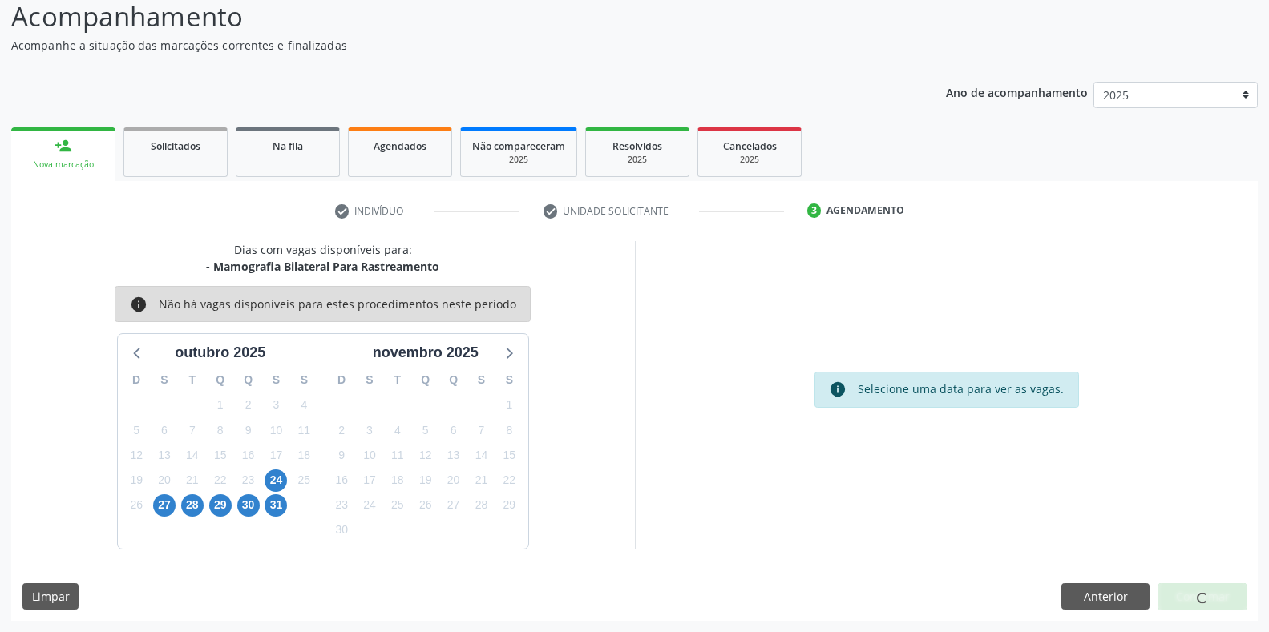
scroll to position [65, 0]
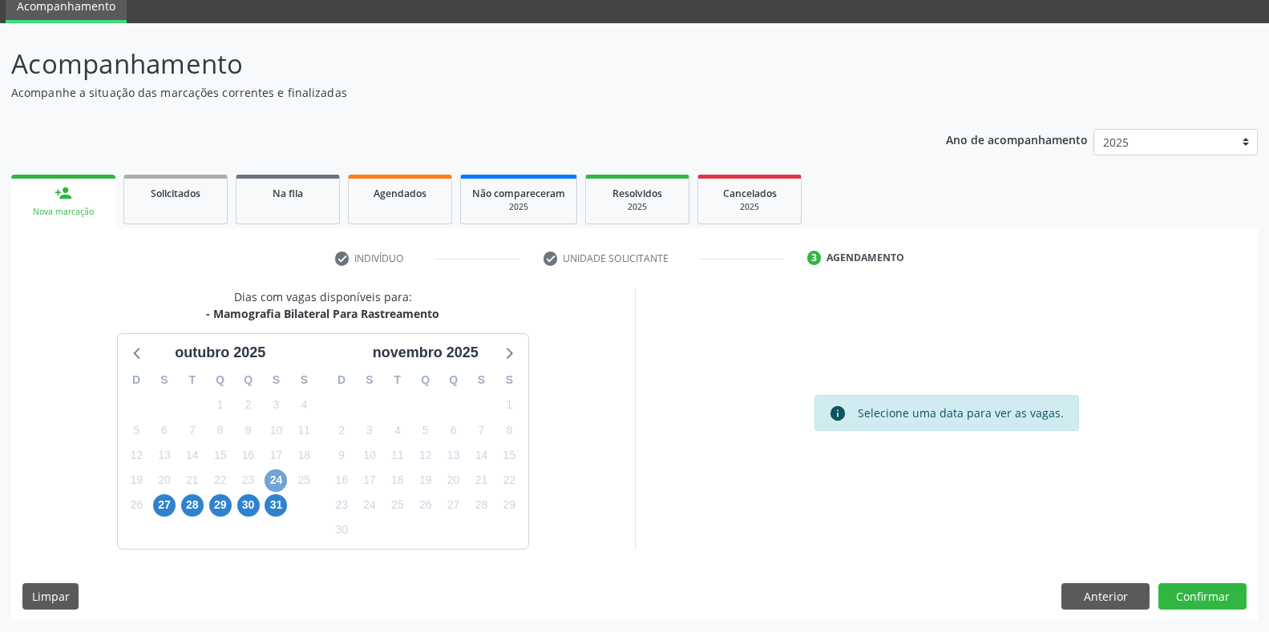
click at [278, 477] on span "24" at bounding box center [275, 481] width 22 height 22
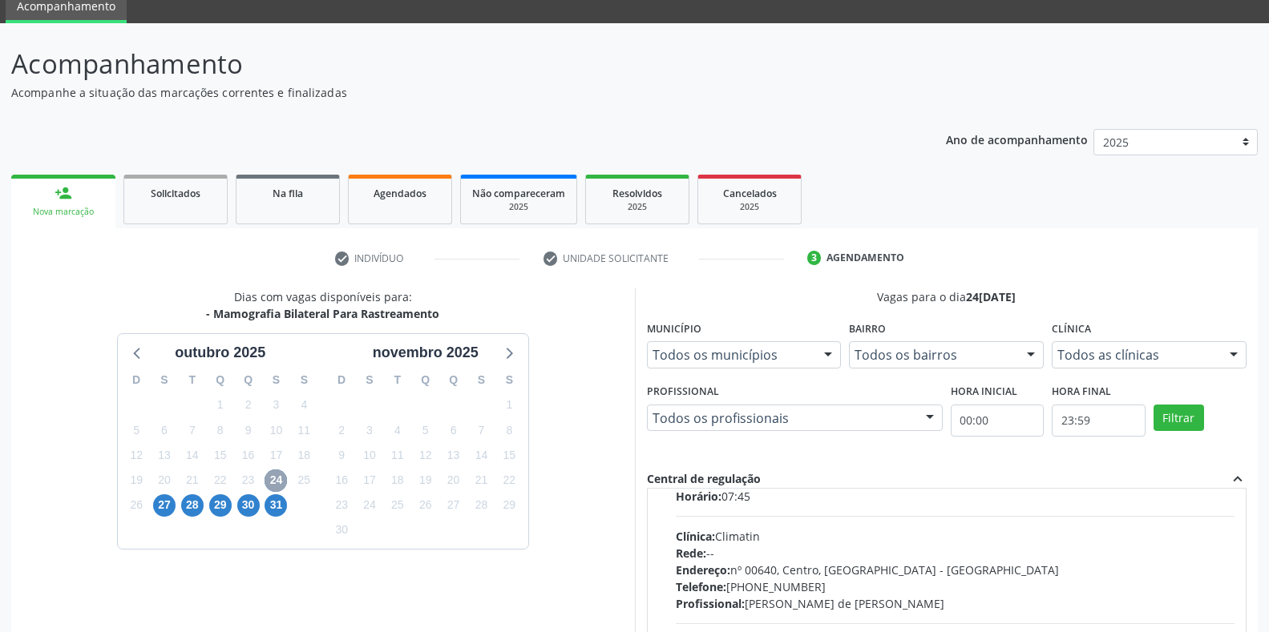
scroll to position [1068, 0]
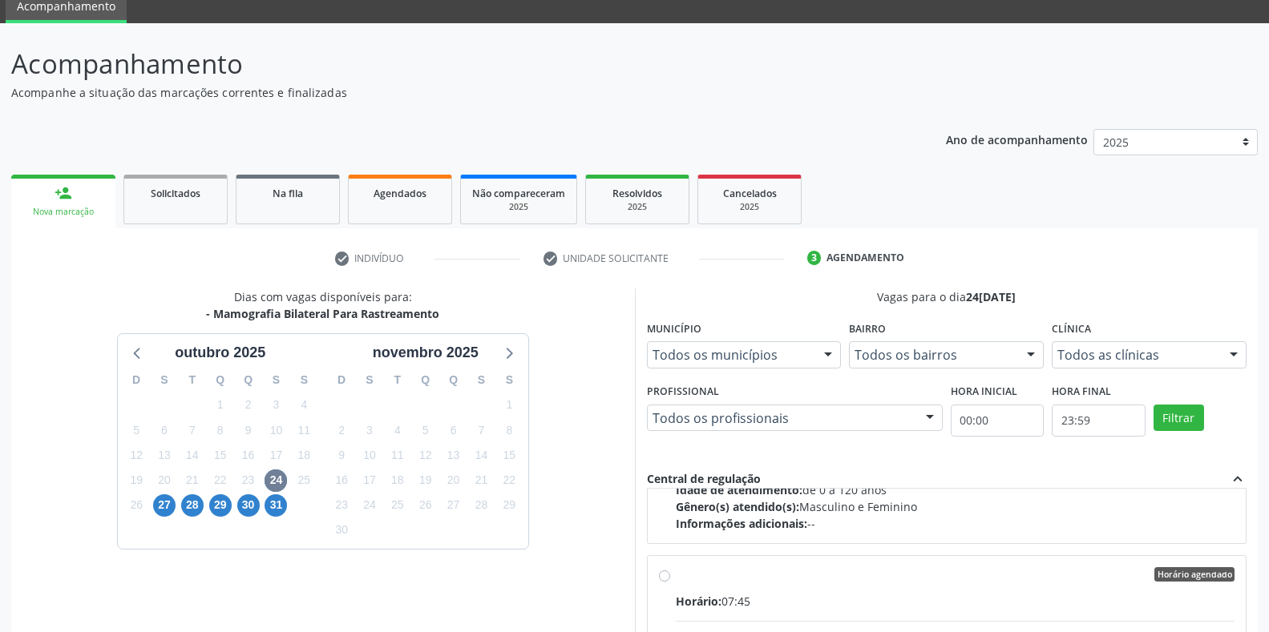
click at [661, 579] on input "Horário agendado Horário: 07:45 Clínica: Climatin Rede: -- Endereço: nº 00640, …" at bounding box center [664, 574] width 11 height 14
radio input "true"
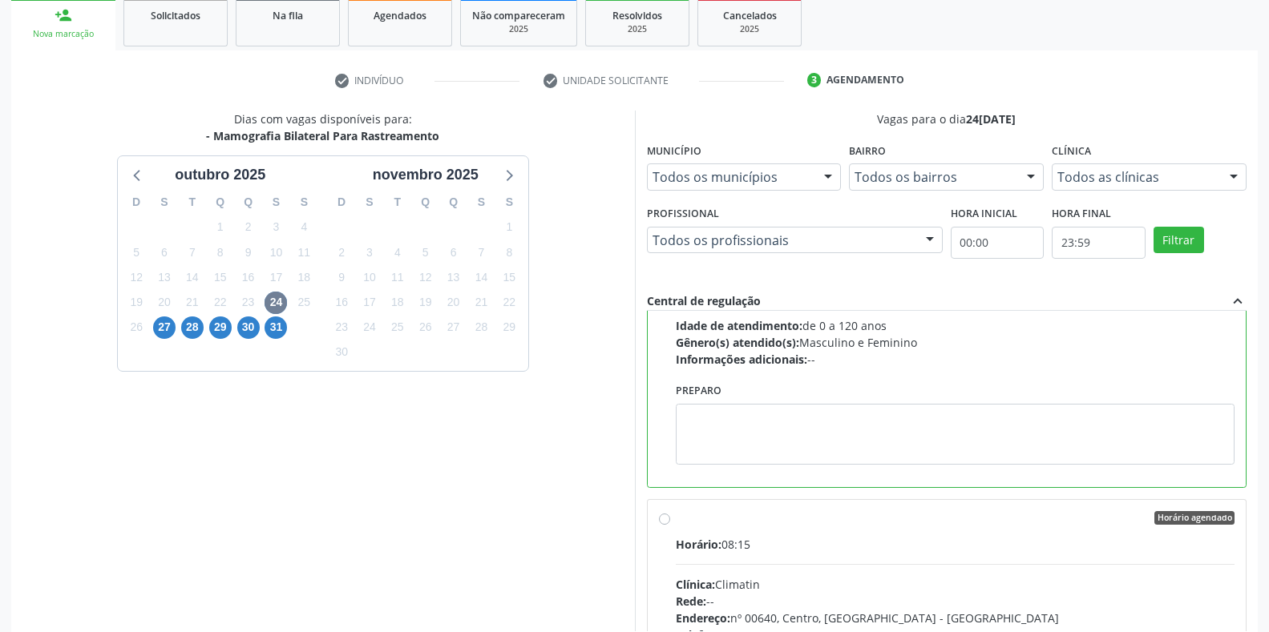
scroll to position [325, 0]
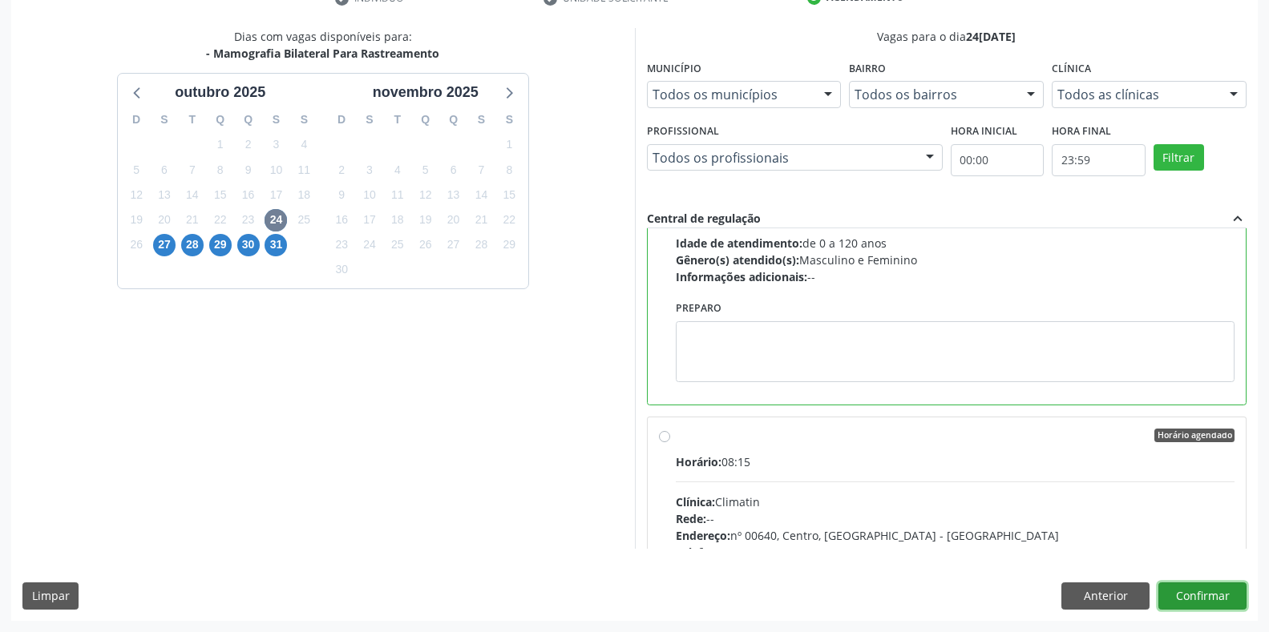
click at [1193, 600] on button "Confirmar" at bounding box center [1202, 596] width 88 height 27
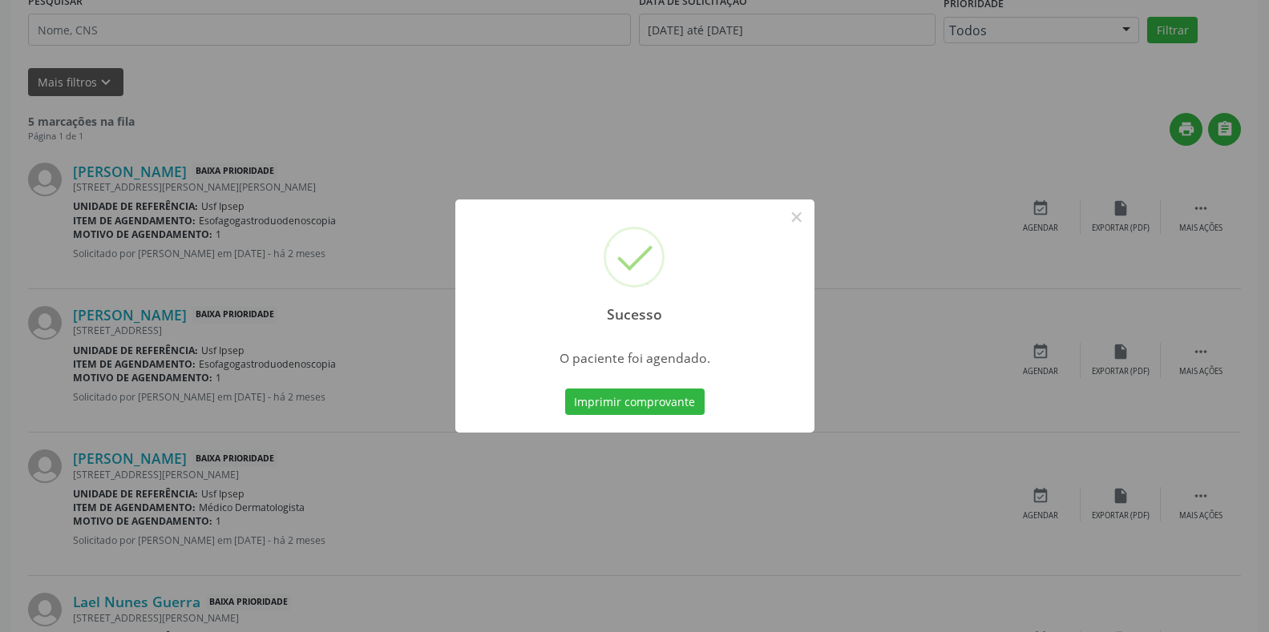
scroll to position [0, 0]
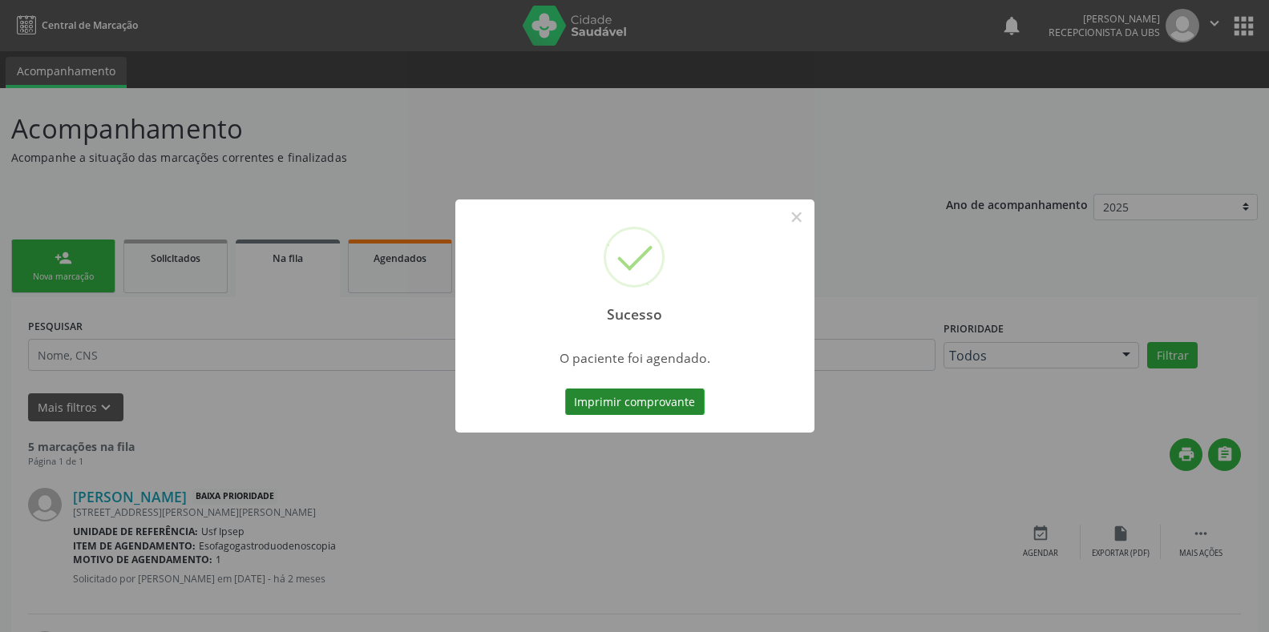
click at [575, 406] on button "Imprimir comprovante" at bounding box center [634, 402] width 139 height 27
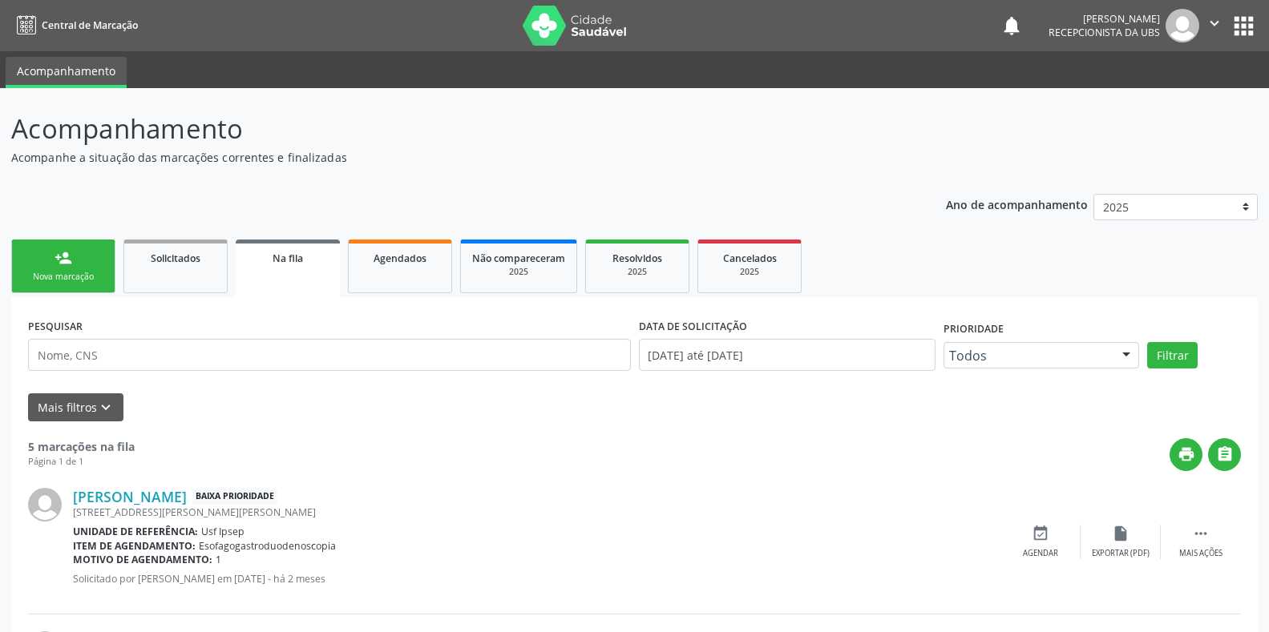
click at [39, 277] on div "Nova marcação" at bounding box center [63, 277] width 80 height 12
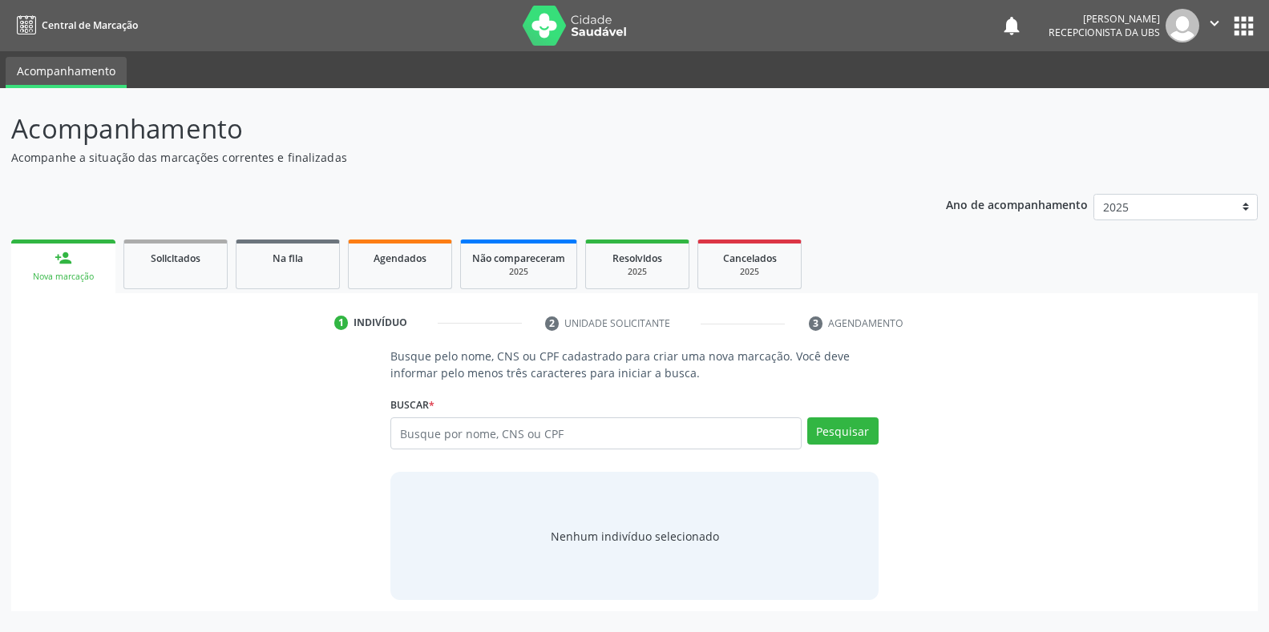
click at [72, 277] on div "Nova marcação" at bounding box center [63, 277] width 82 height 12
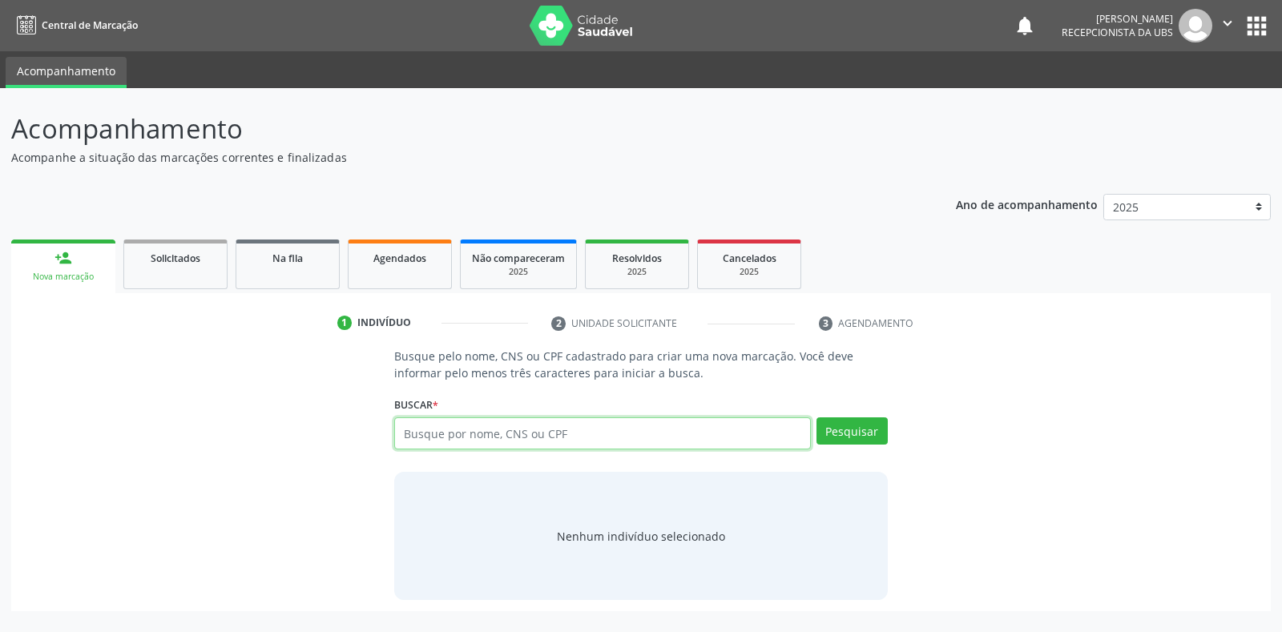
click at [418, 429] on input "text" at bounding box center [602, 434] width 416 height 32
type input "701103304603680"
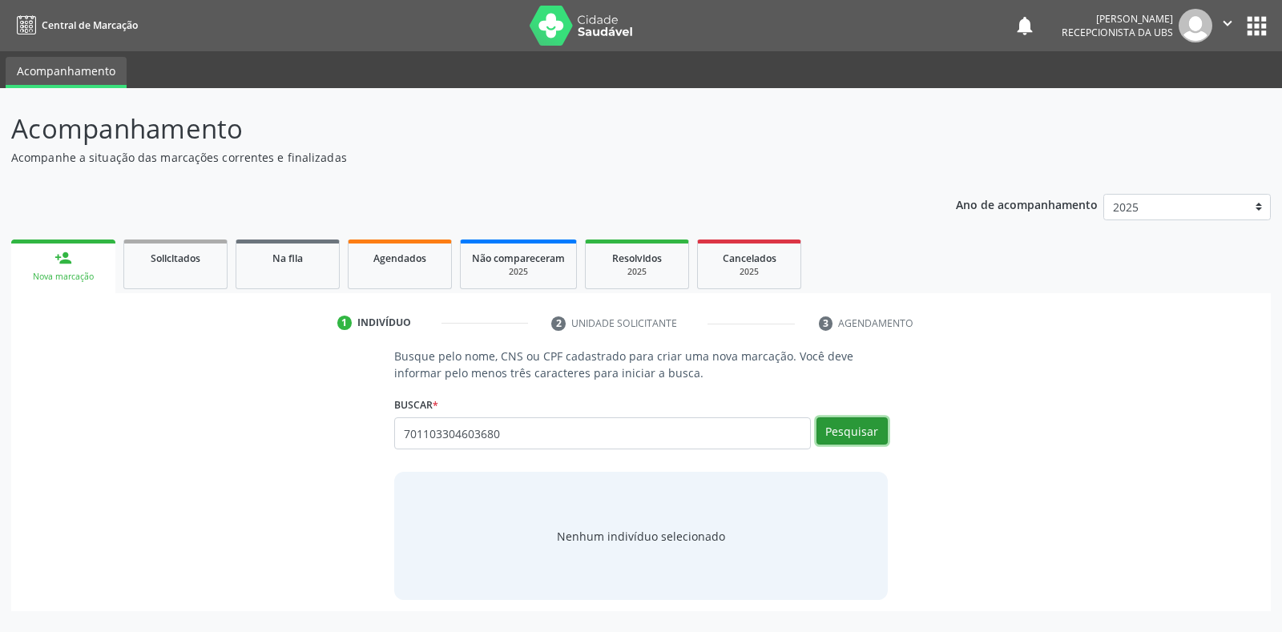
click at [831, 425] on button "Pesquisar" at bounding box center [852, 431] width 71 height 27
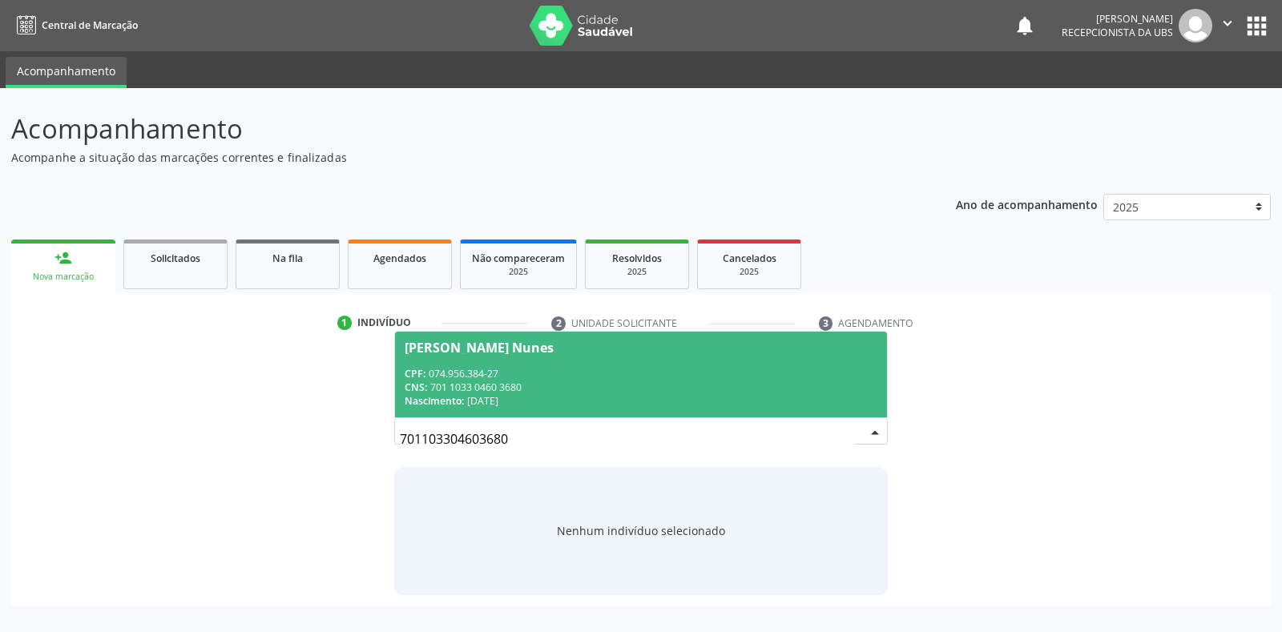
click at [473, 347] on div "[PERSON_NAME] Nunes" at bounding box center [479, 347] width 149 height 13
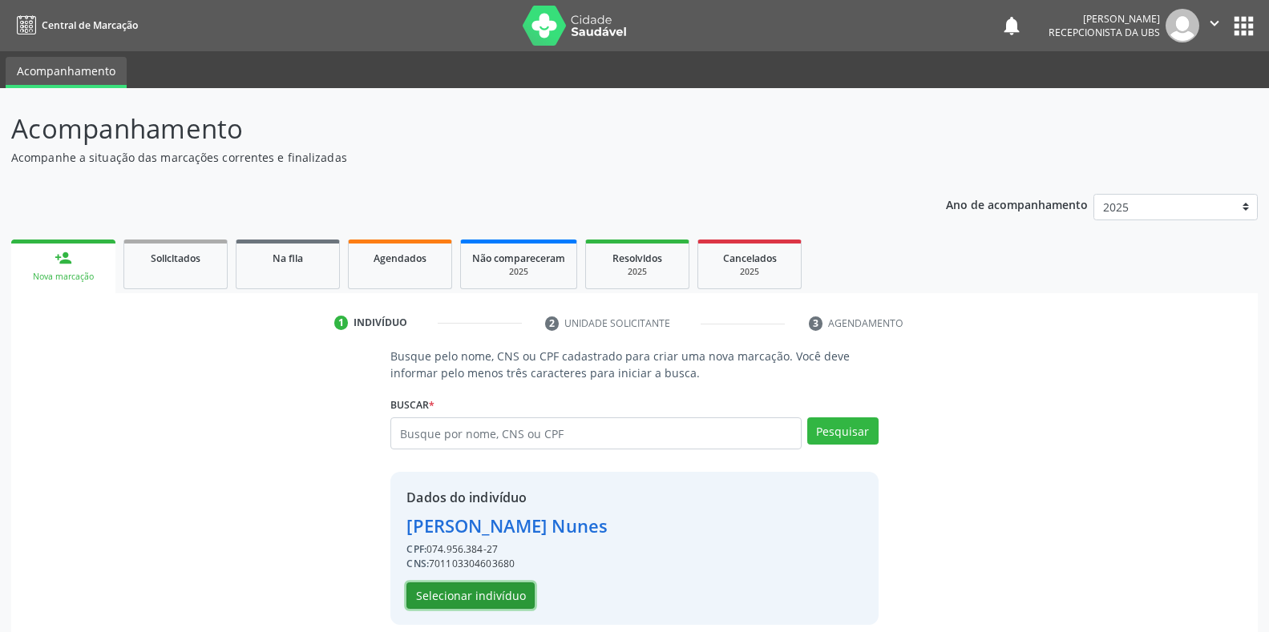
click at [468, 593] on button "Selecionar indivíduo" at bounding box center [470, 596] width 128 height 27
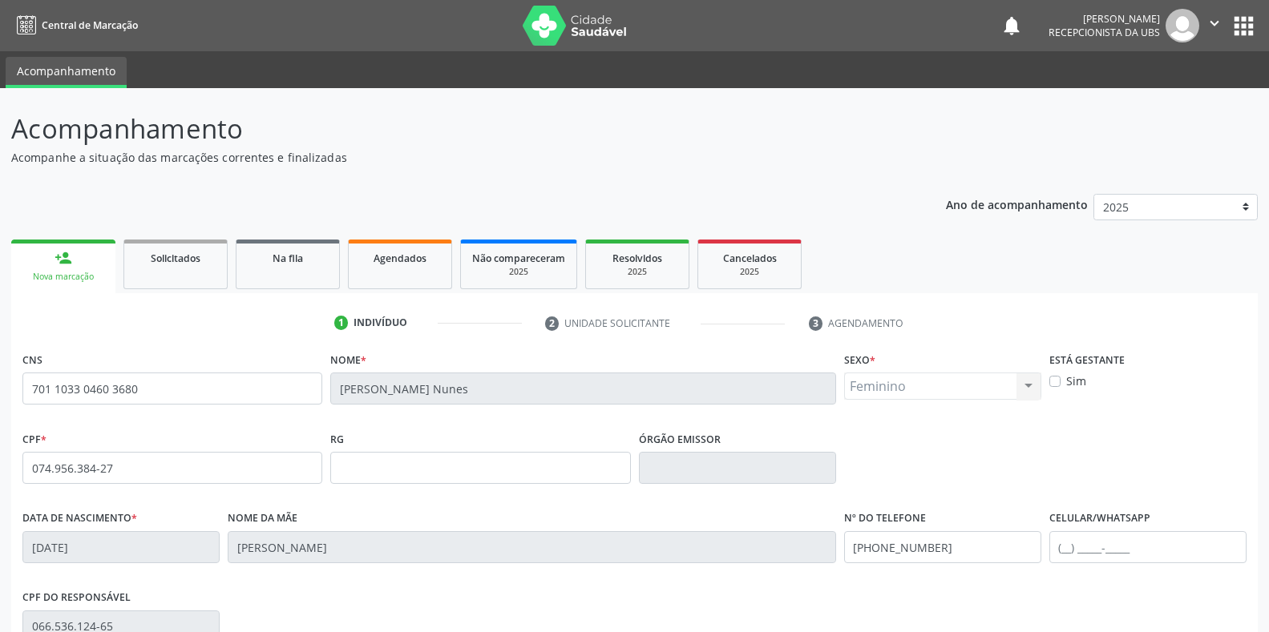
scroll to position [236, 0]
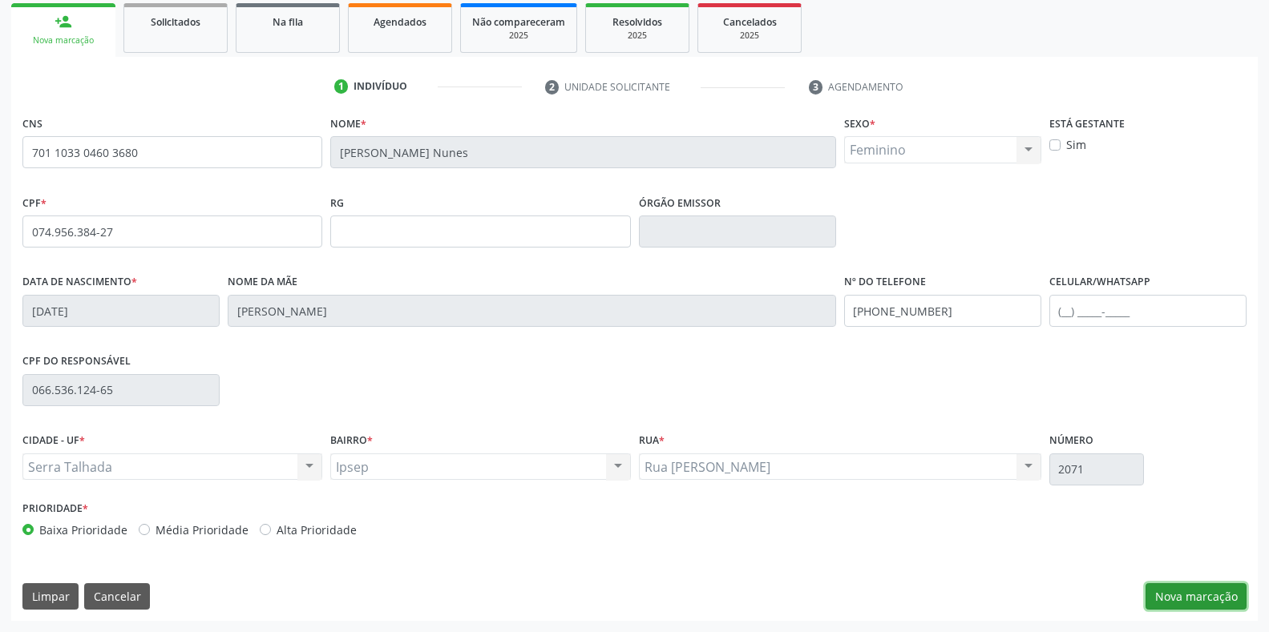
click at [1169, 601] on button "Nova marcação" at bounding box center [1195, 596] width 101 height 27
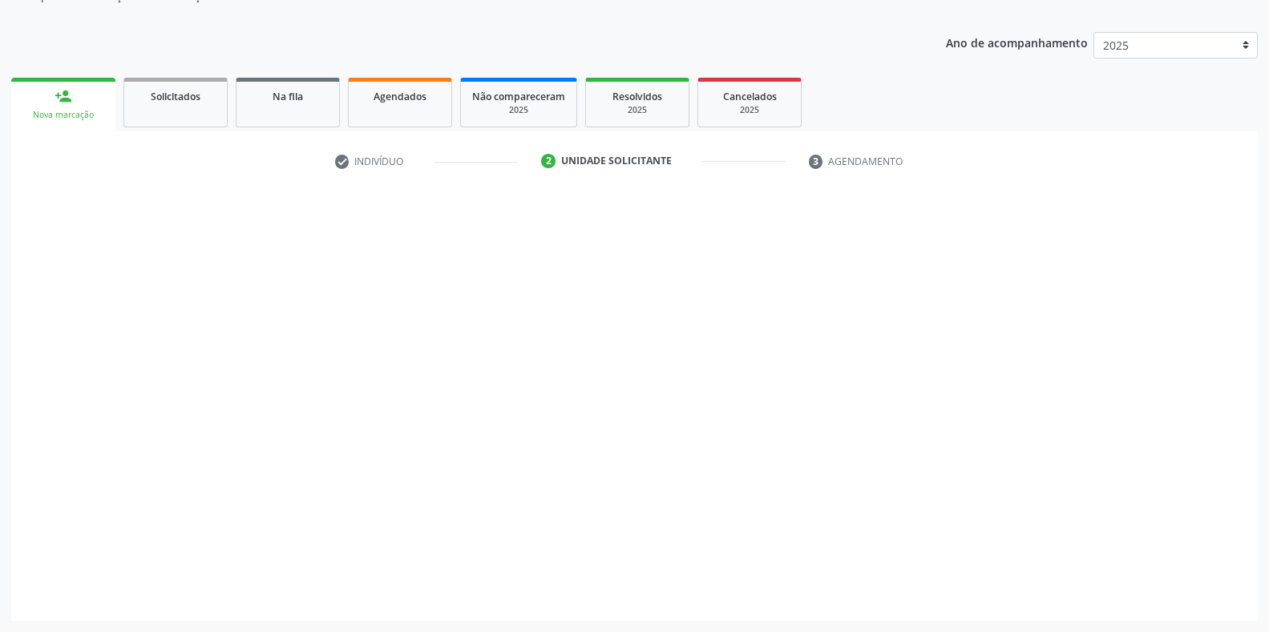
scroll to position [162, 0]
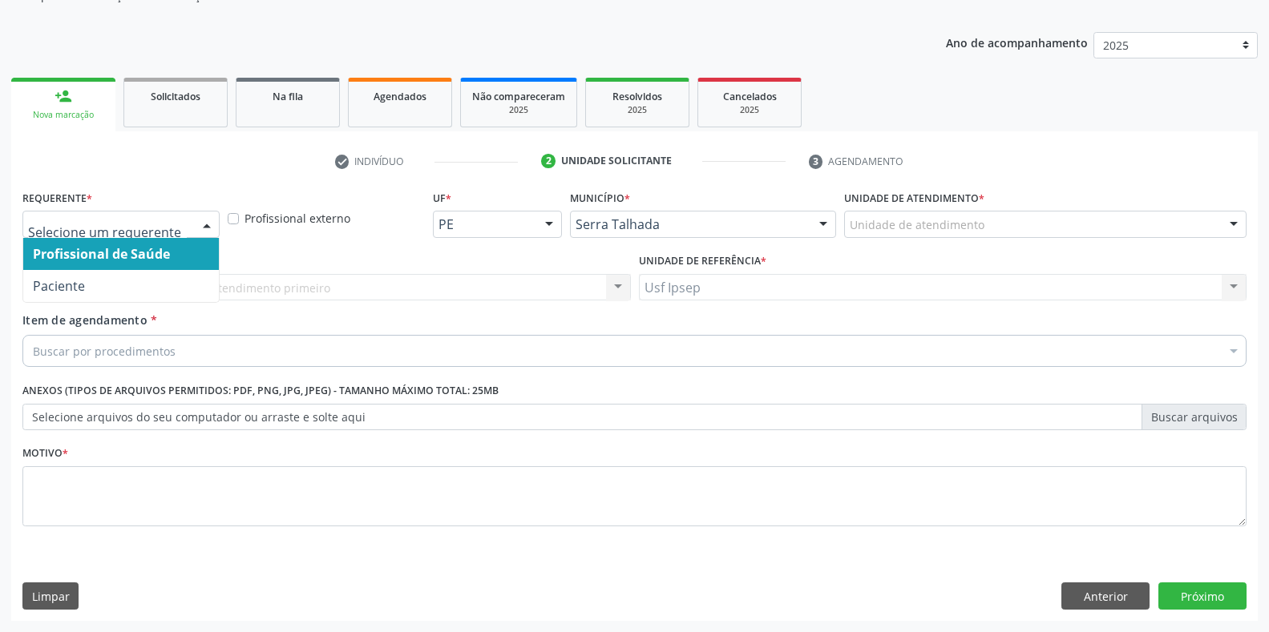
click at [208, 228] on div at bounding box center [207, 225] width 24 height 27
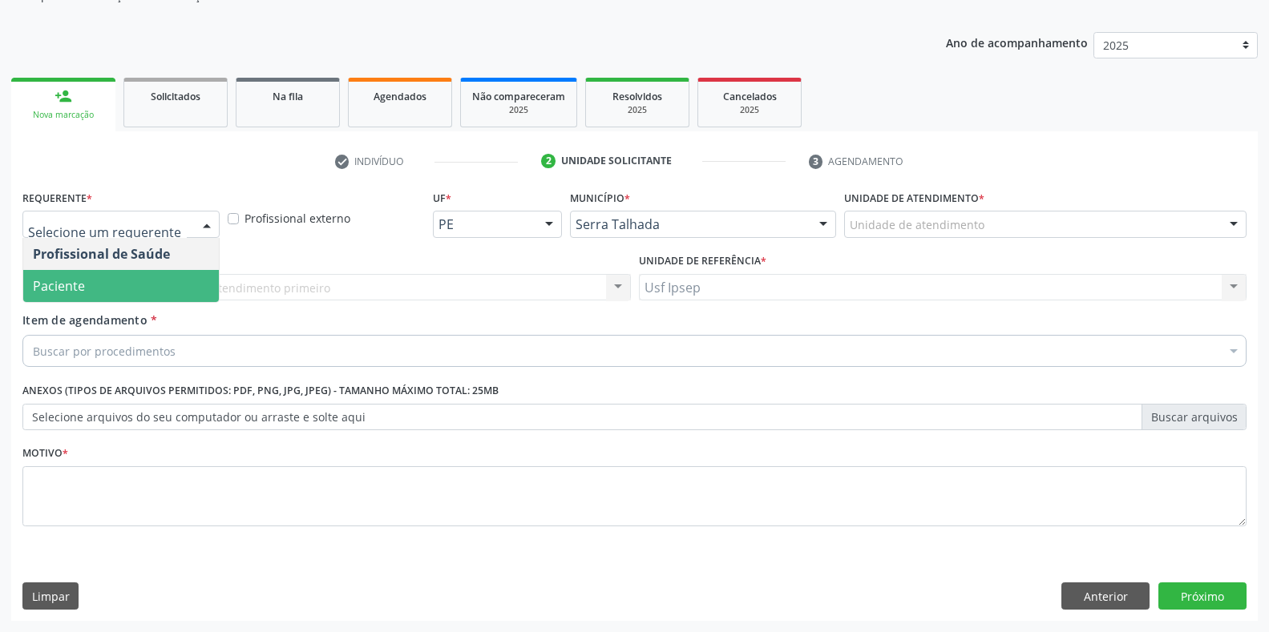
click at [112, 294] on span "Paciente" at bounding box center [121, 286] width 196 height 32
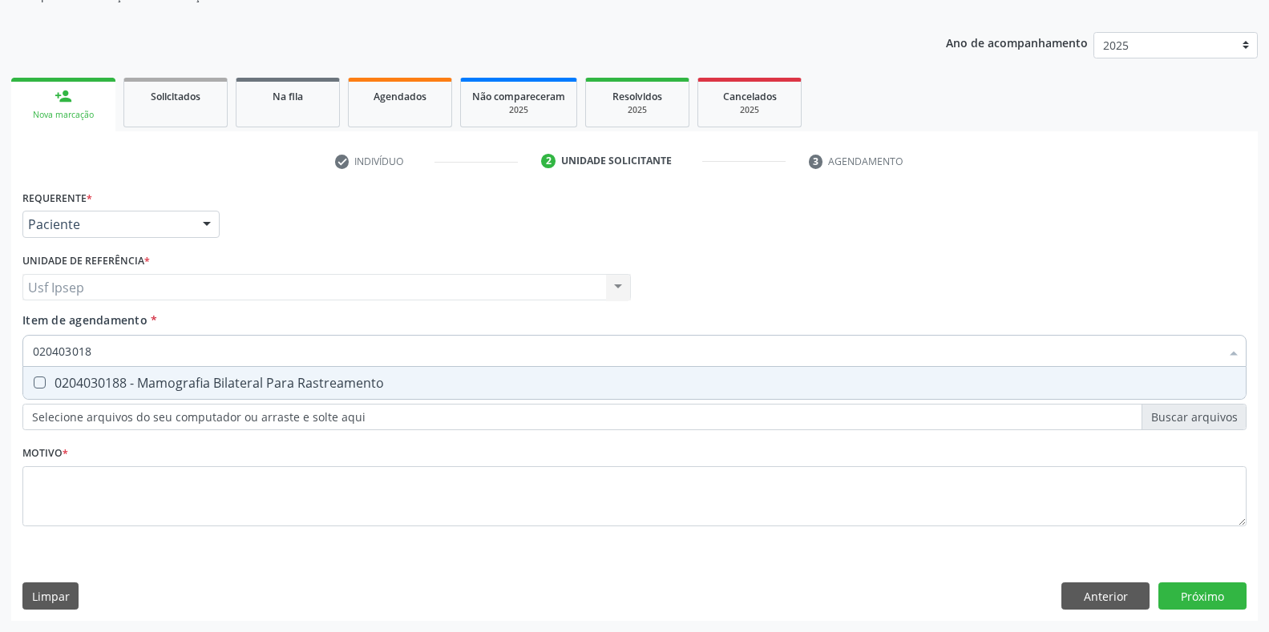
type input "0204030188"
click at [38, 379] on Rastreamento at bounding box center [40, 383] width 12 height 12
click at [34, 379] on Rastreamento "checkbox" at bounding box center [28, 382] width 10 height 10
checkbox Rastreamento "true"
click at [99, 352] on input "0204030188" at bounding box center [626, 351] width 1187 height 32
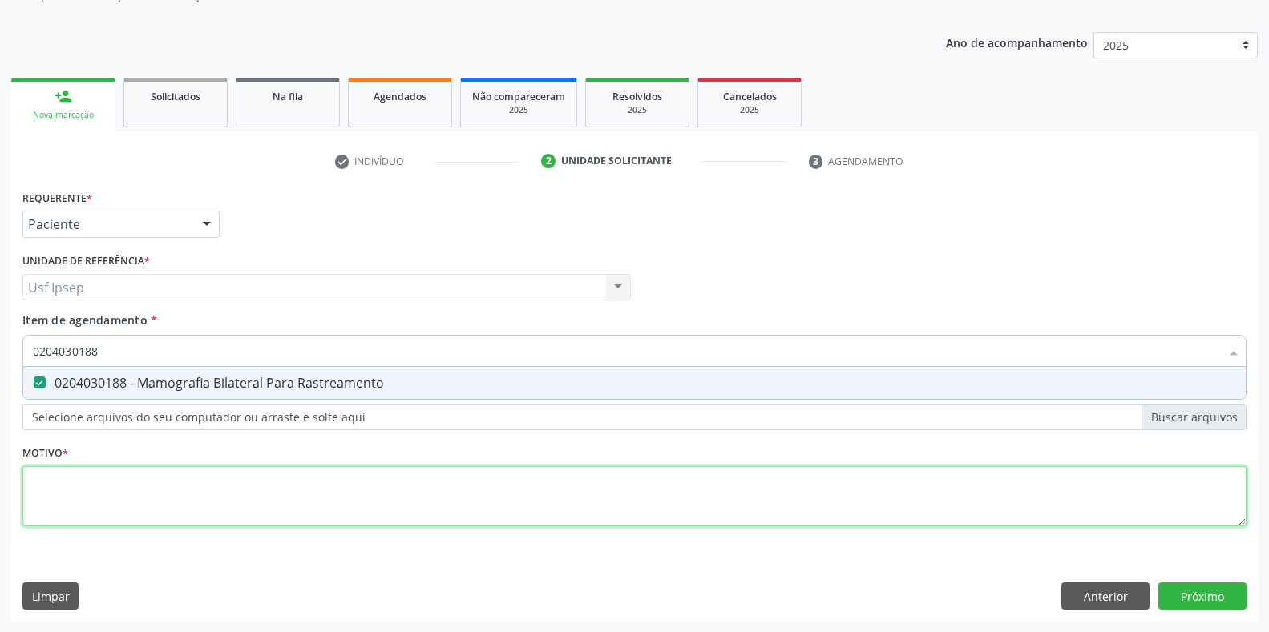
click at [59, 498] on div "Requerente * Paciente Profissional de Saúde Paciente Nenhum resultado encontrad…" at bounding box center [634, 367] width 1224 height 363
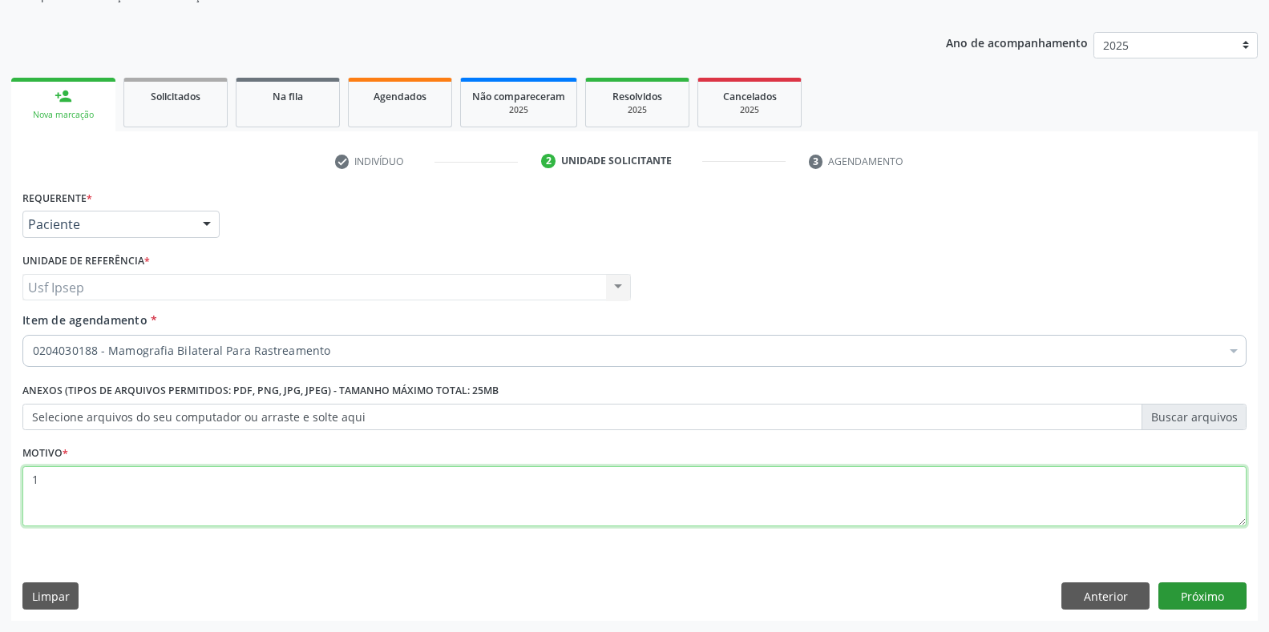
type textarea "1"
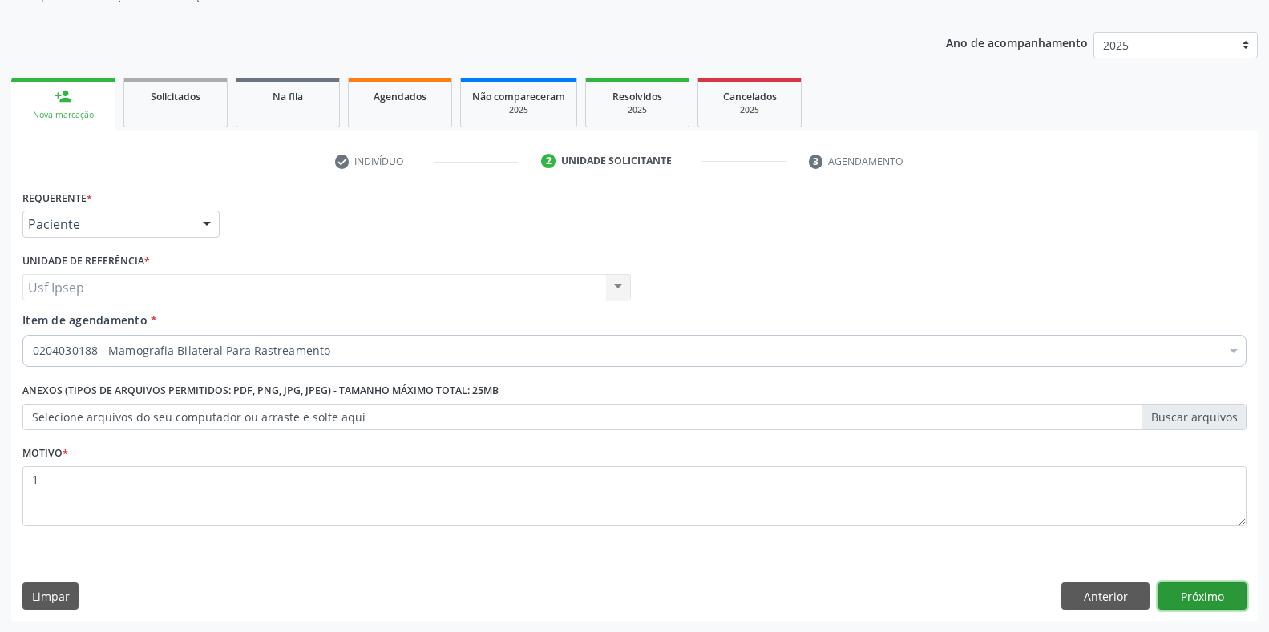
click at [1201, 597] on button "Próximo" at bounding box center [1202, 596] width 88 height 27
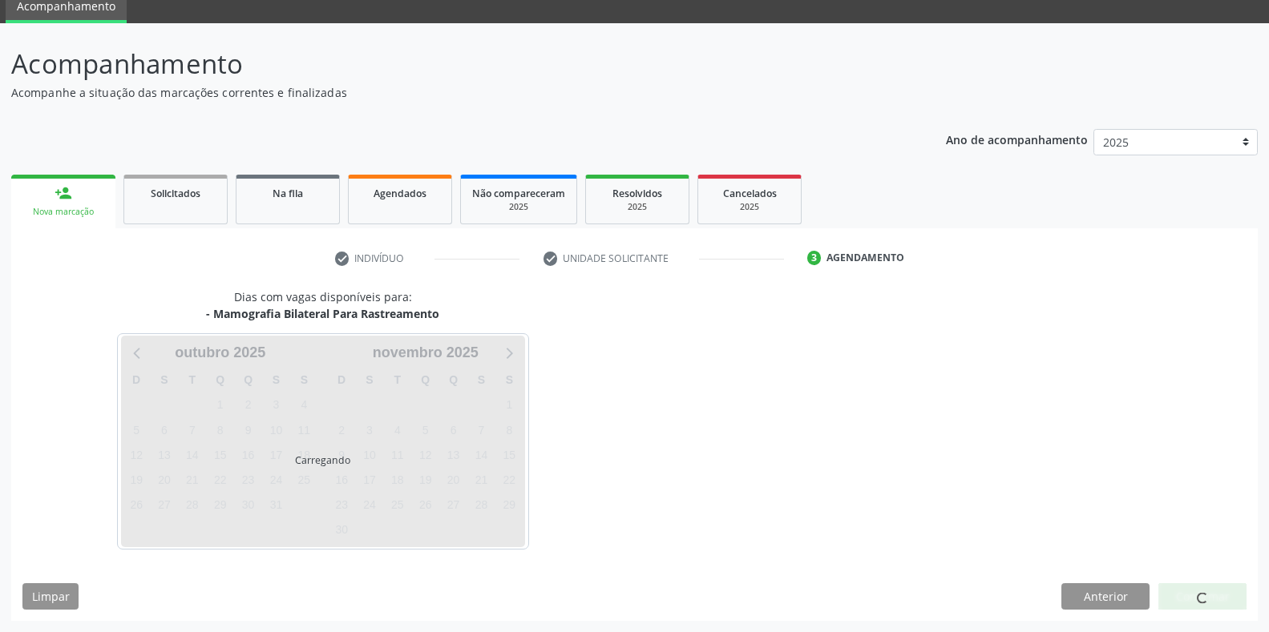
scroll to position [65, 0]
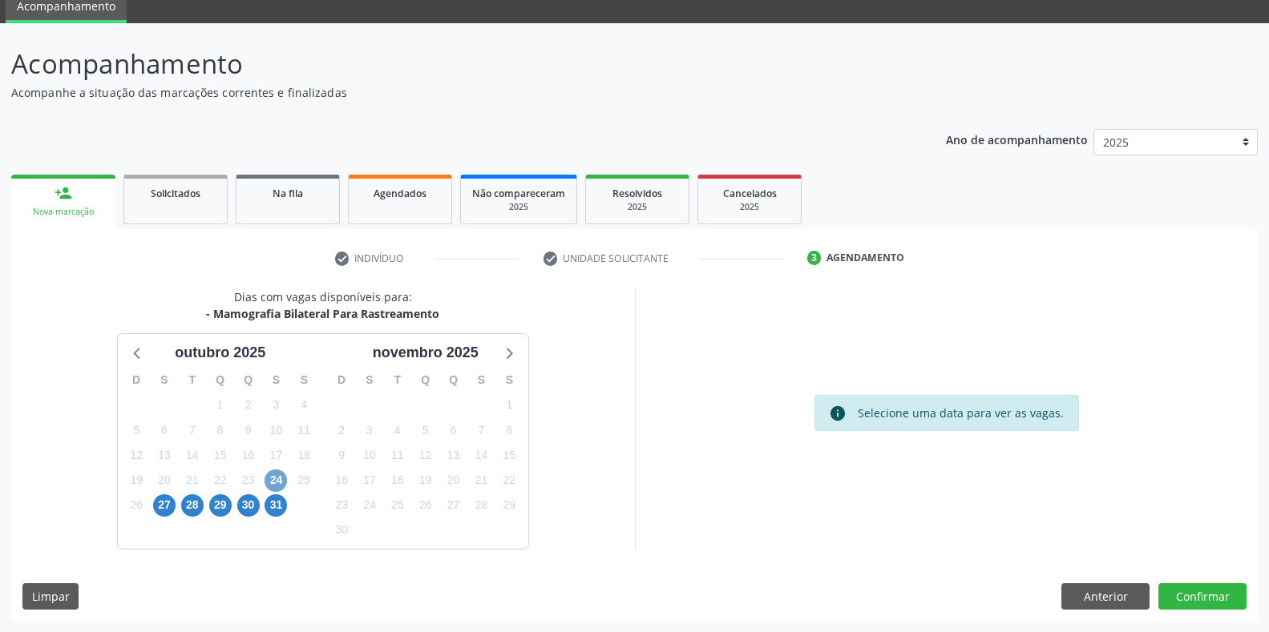
click at [275, 479] on span "24" at bounding box center [275, 481] width 22 height 22
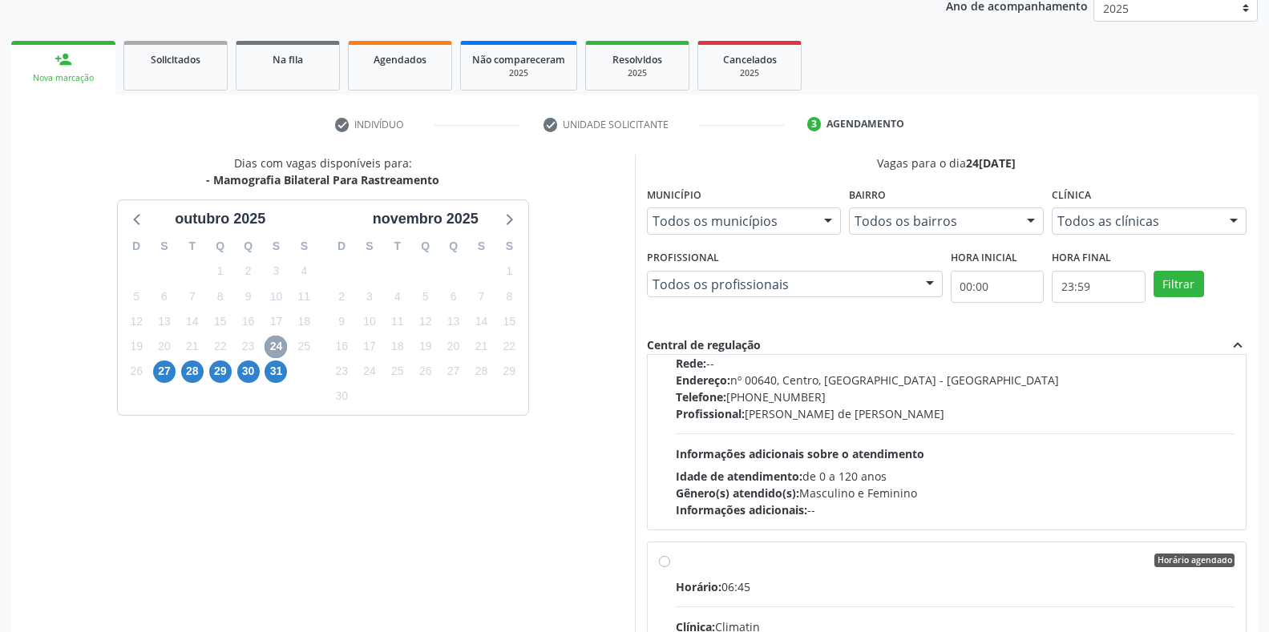
scroll to position [801, 0]
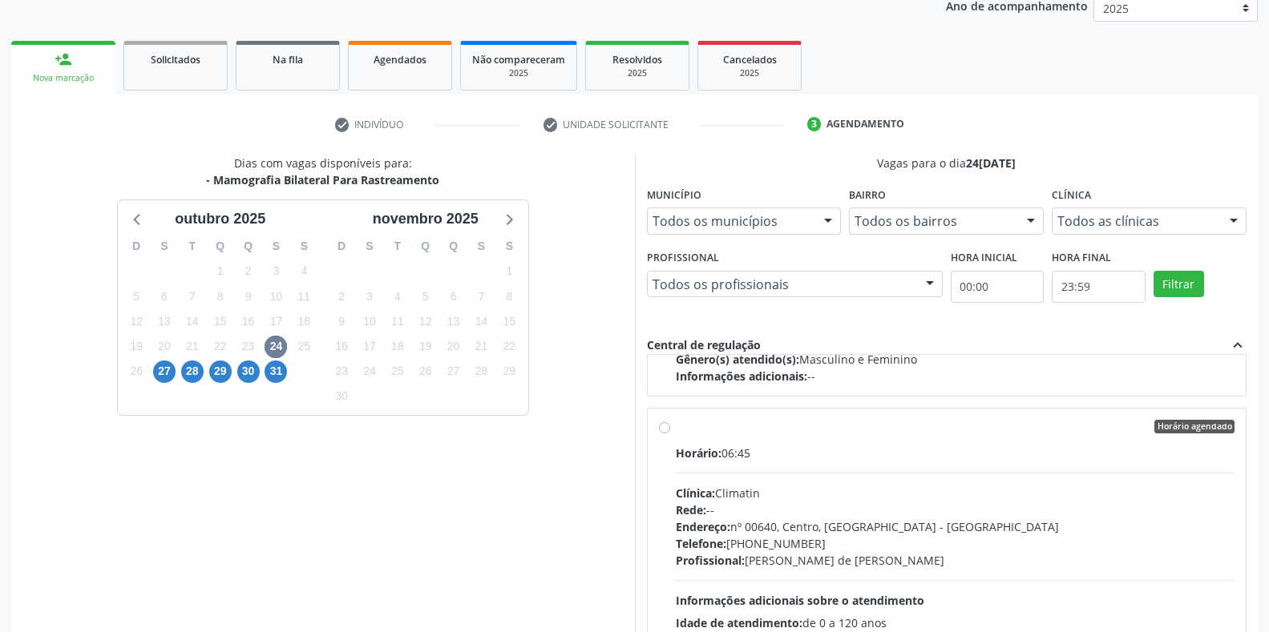
click at [676, 431] on label "Horário agendado Horário: 06:45 Clínica: Climatin Rede: -- Endereço: nº 00640, …" at bounding box center [955, 543] width 559 height 246
click at [660, 431] on input "Horário agendado Horário: 06:45 Clínica: Climatin Rede: -- Endereço: nº 00640, …" at bounding box center [664, 427] width 11 height 14
radio input "true"
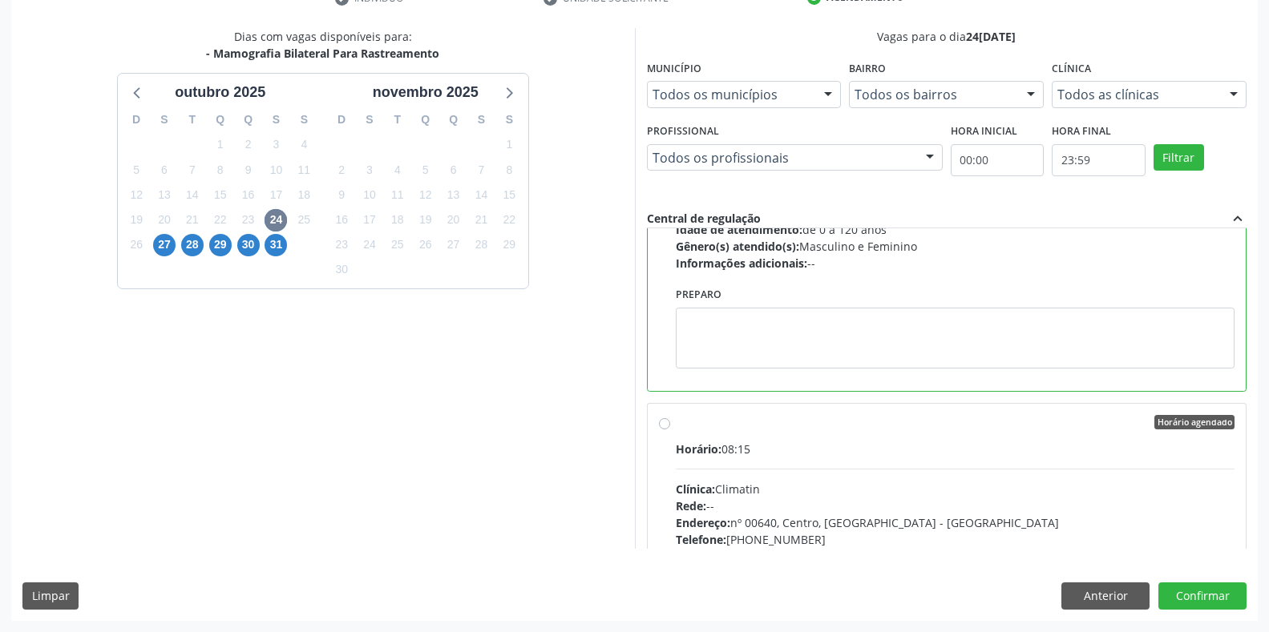
scroll to position [1202, 0]
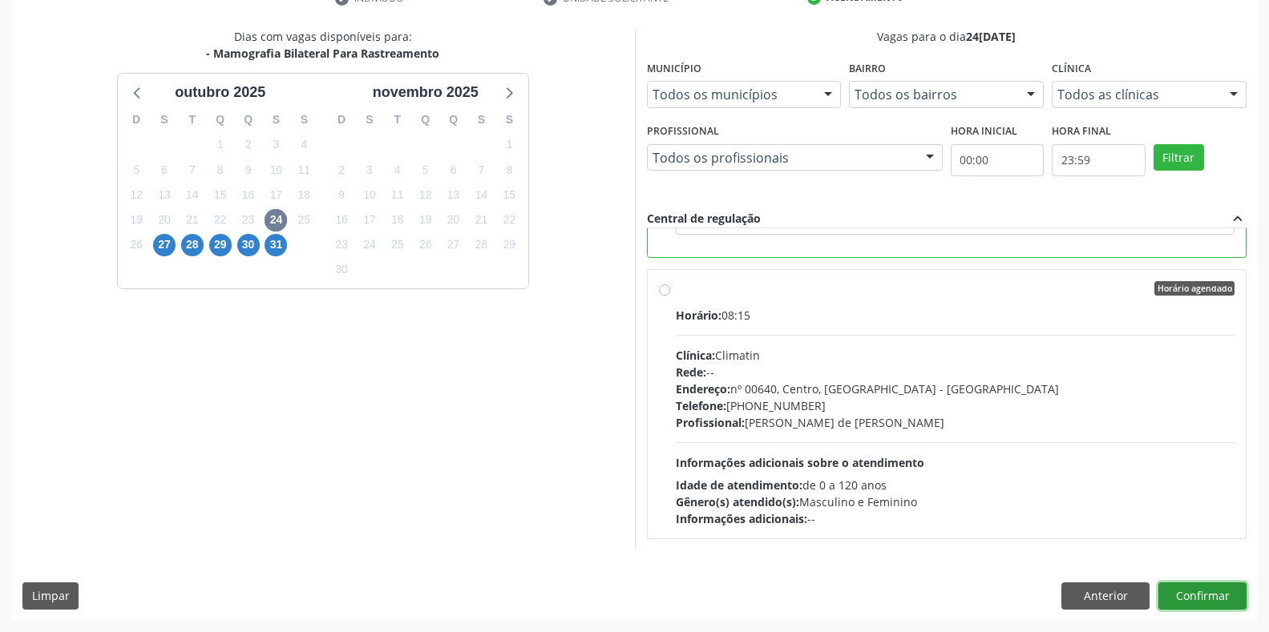
click at [1182, 597] on button "Confirmar" at bounding box center [1202, 596] width 88 height 27
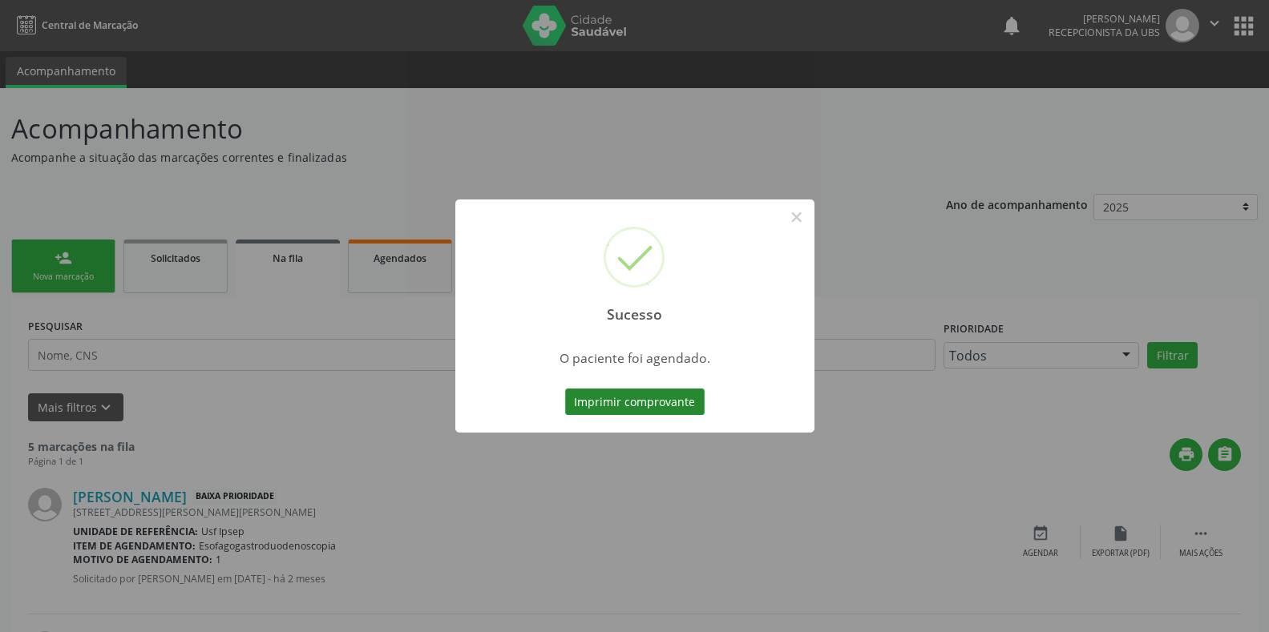
click at [583, 407] on button "Imprimir comprovante" at bounding box center [634, 402] width 139 height 27
